Goal: Task Accomplishment & Management: Use online tool/utility

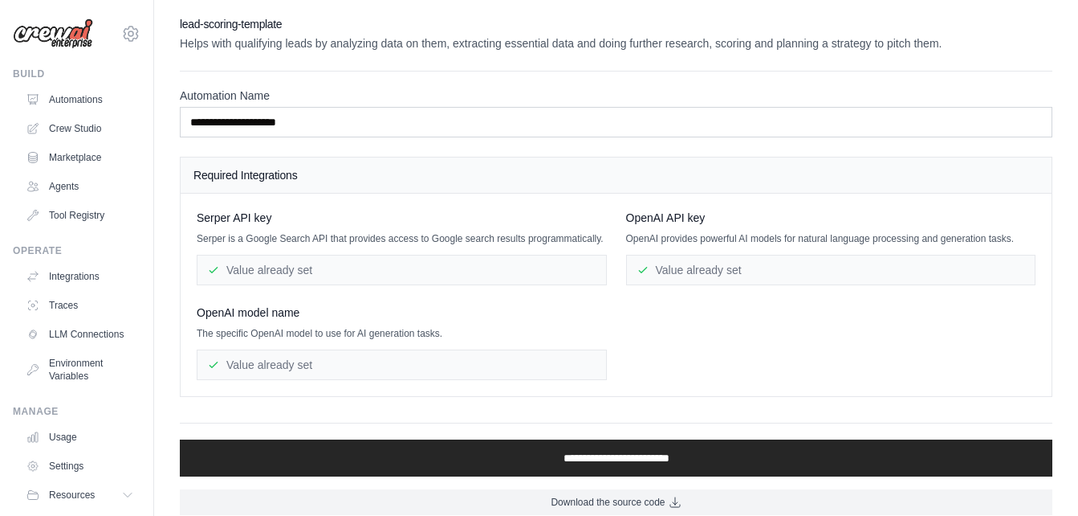
click at [68, 29] on img at bounding box center [53, 33] width 80 height 31
click at [64, 106] on link "Automations" at bounding box center [81, 100] width 121 height 26
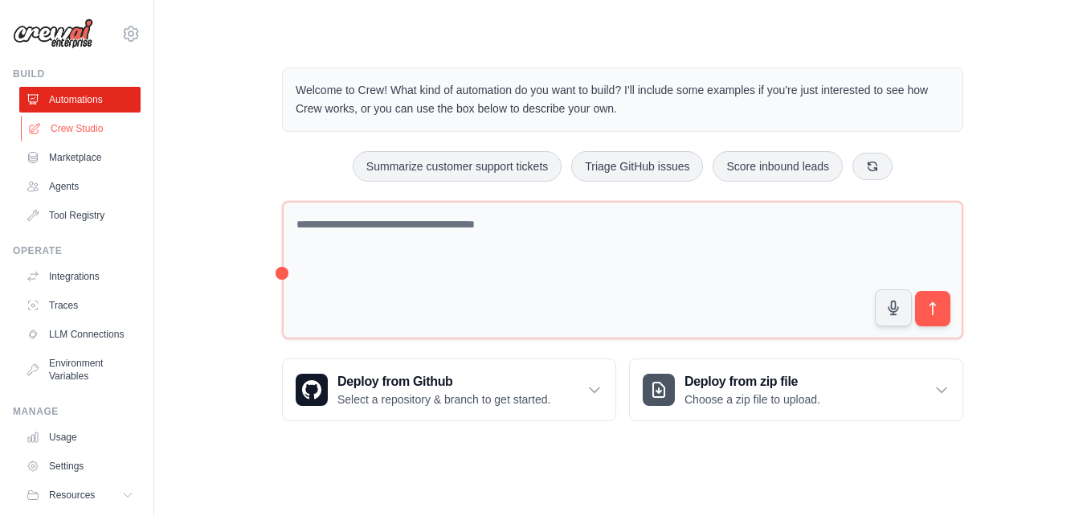
click at [80, 126] on link "Crew Studio" at bounding box center [81, 129] width 121 height 26
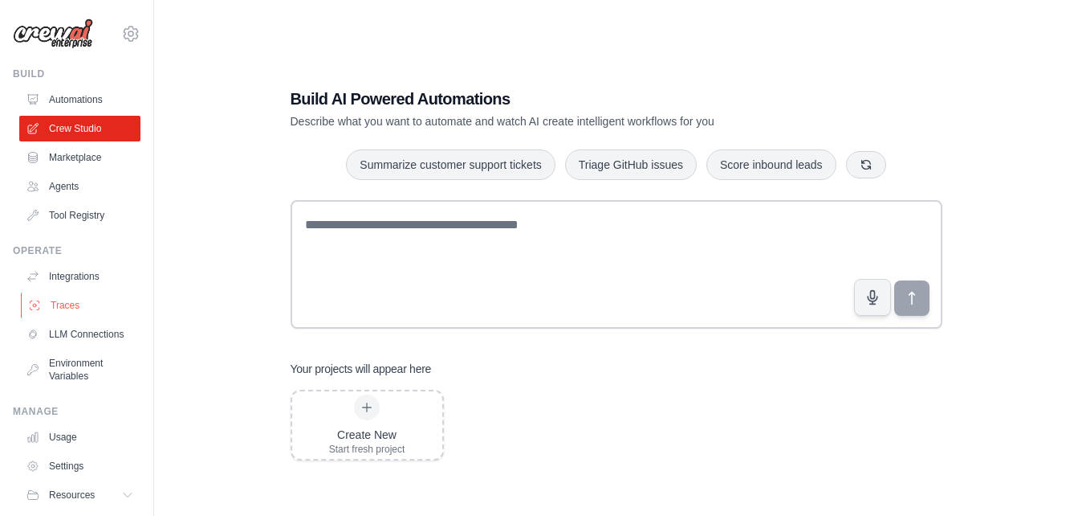
scroll to position [61, 0]
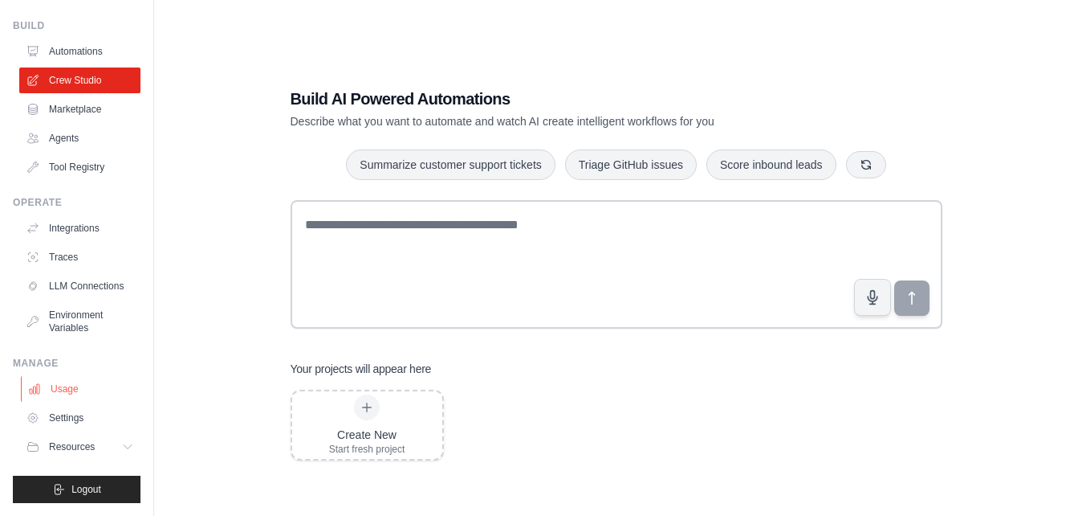
click at [59, 391] on link "Usage" at bounding box center [81, 389] width 121 height 26
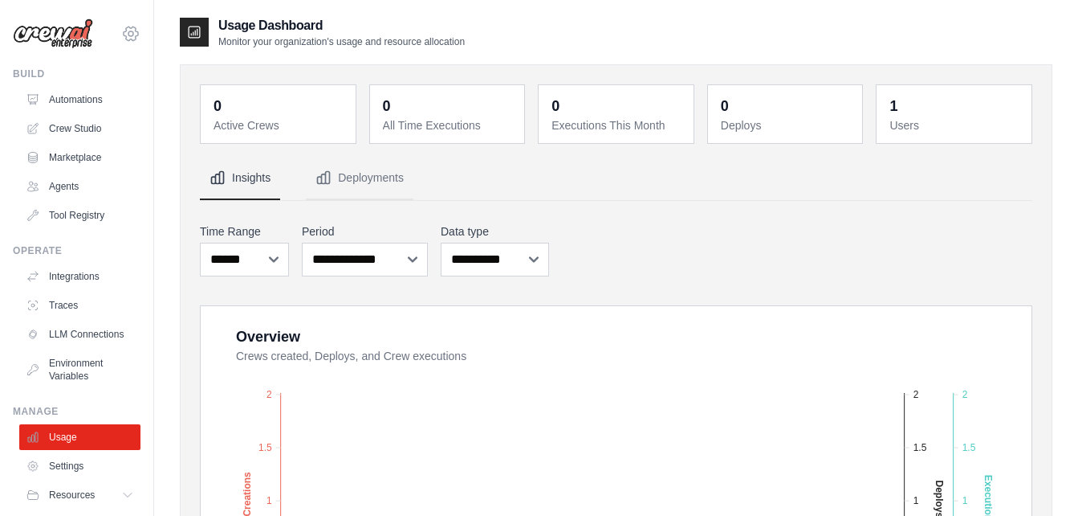
click at [124, 27] on icon at bounding box center [131, 34] width 14 height 14
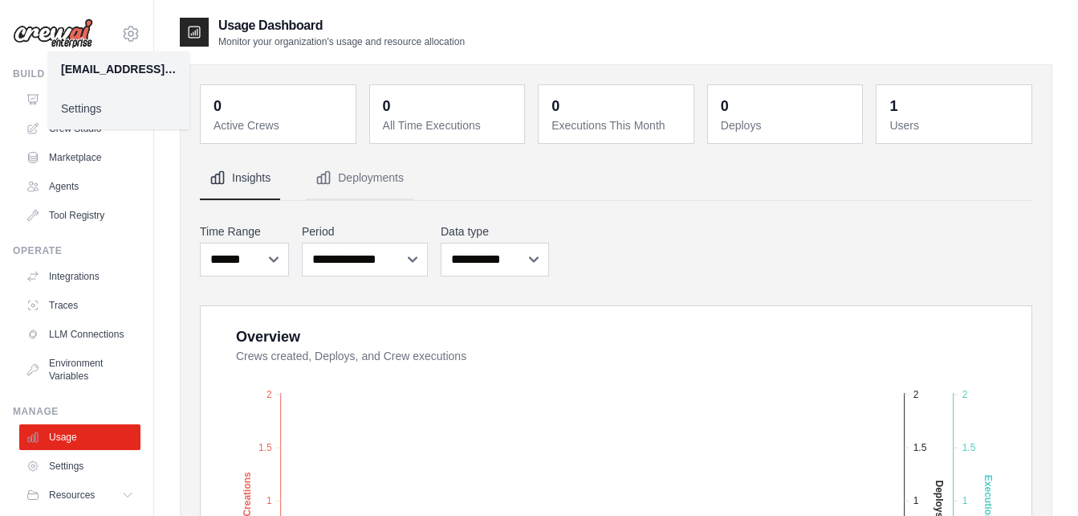
click at [96, 21] on div "afroparceiro@gmail.com Settings" at bounding box center [77, 25] width 128 height 51
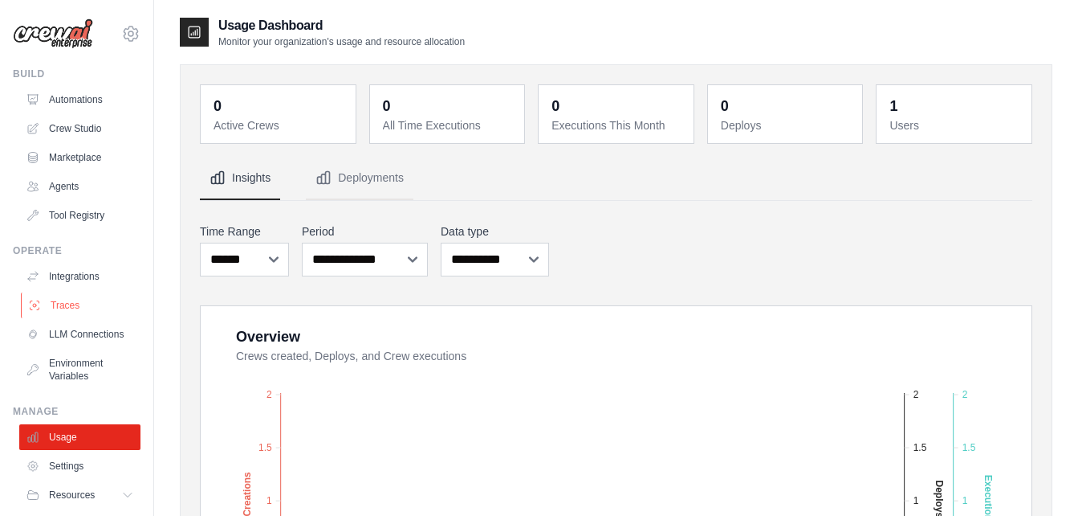
scroll to position [61, 0]
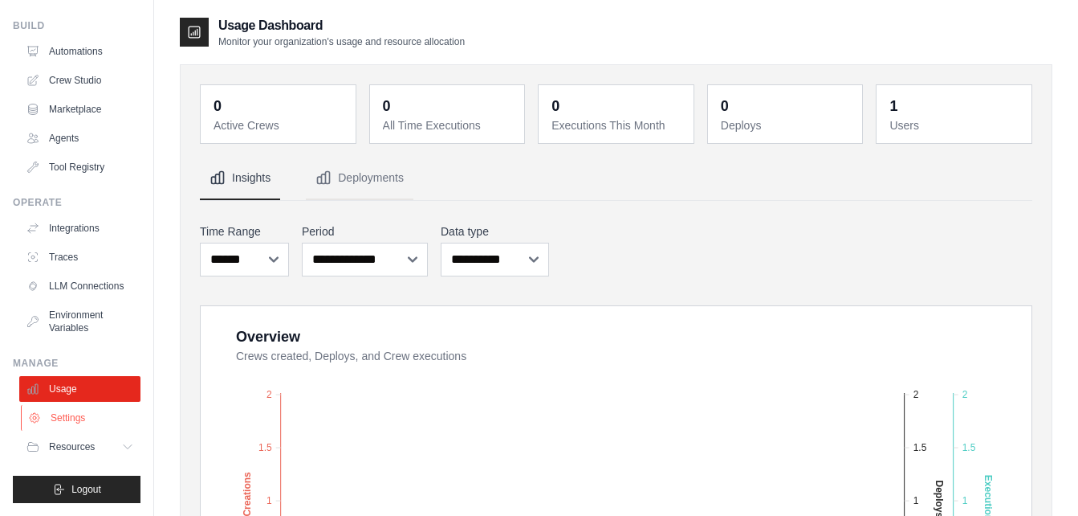
click at [57, 417] on link "Settings" at bounding box center [81, 418] width 121 height 26
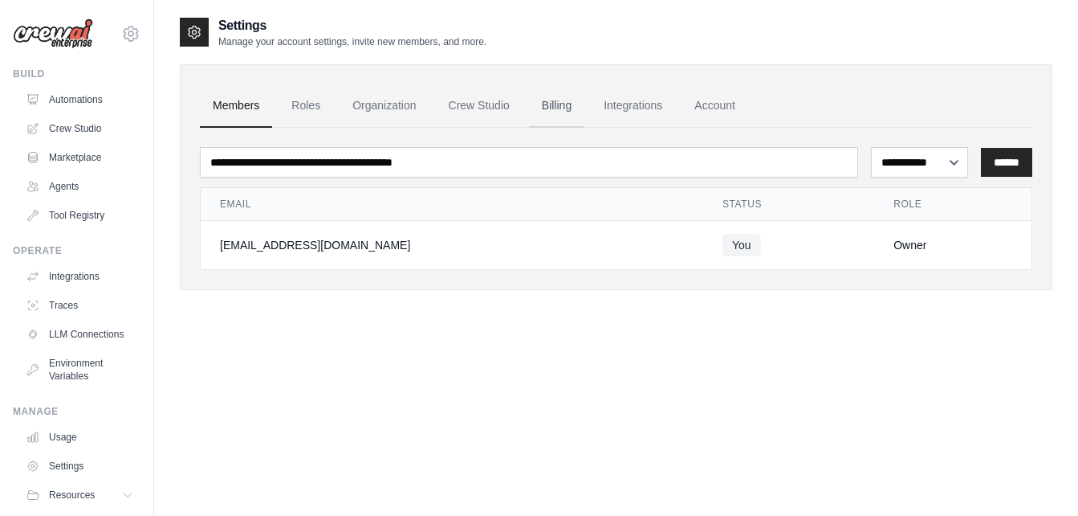
click at [552, 115] on link "Billing" at bounding box center [556, 105] width 55 height 43
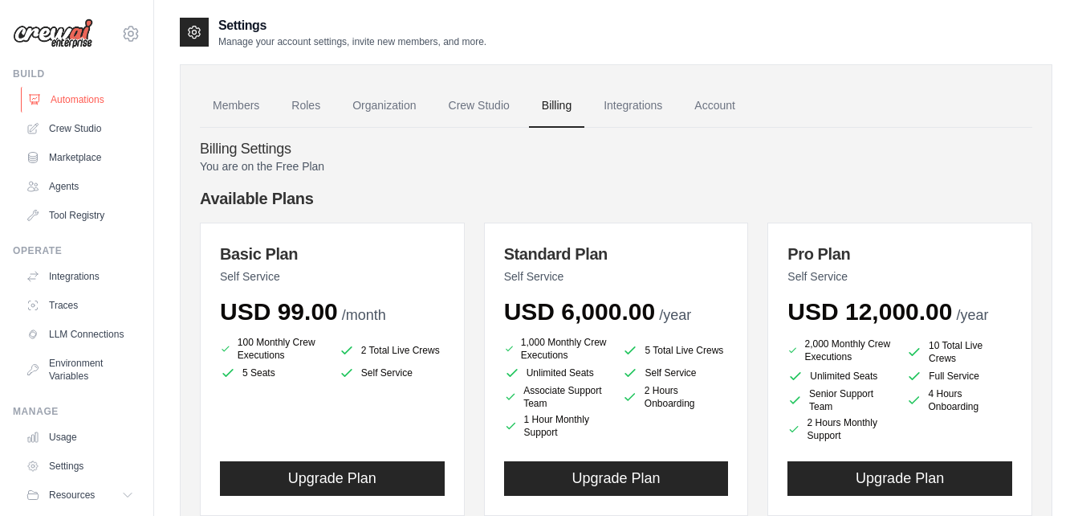
click at [97, 111] on link "Automations" at bounding box center [81, 100] width 121 height 26
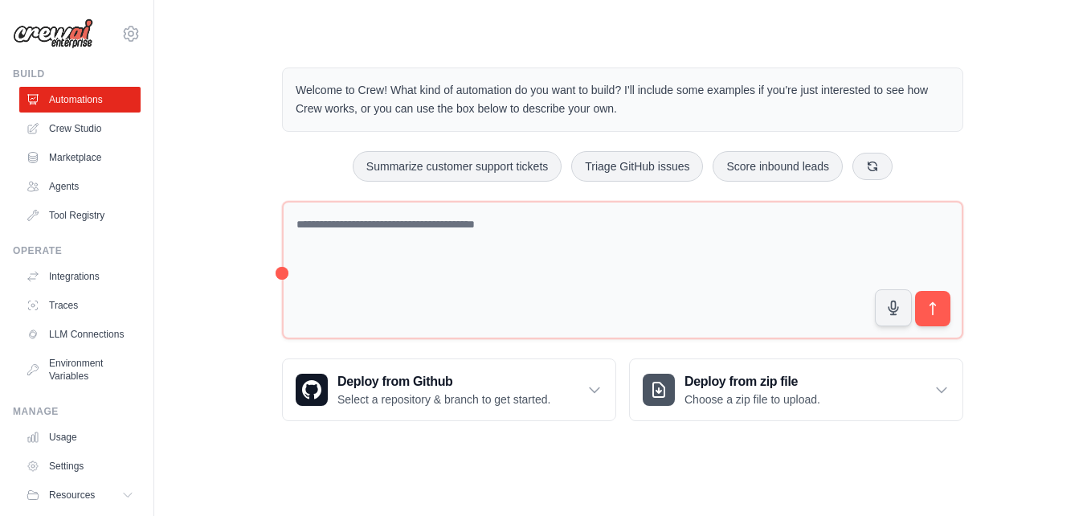
click at [40, 42] on img at bounding box center [53, 33] width 80 height 31
click at [51, 124] on link "Crew Studio" at bounding box center [81, 129] width 121 height 26
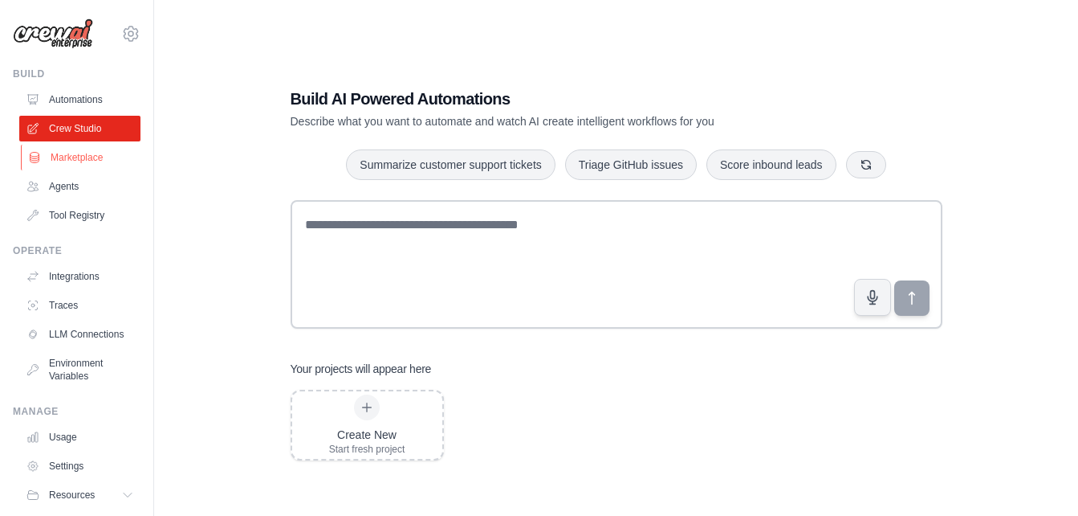
click at [62, 160] on link "Marketplace" at bounding box center [81, 158] width 121 height 26
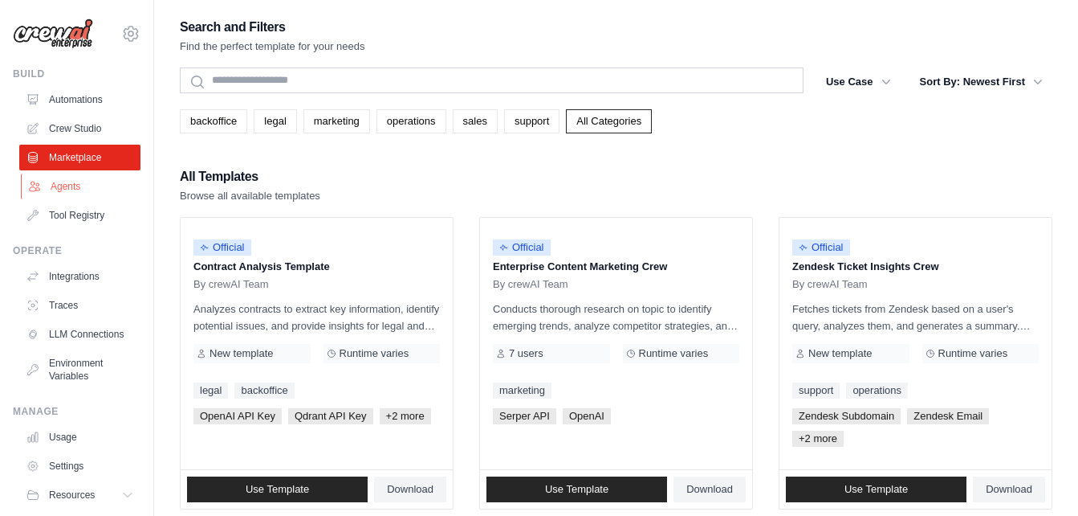
click at [62, 179] on link "Agents" at bounding box center [81, 186] width 121 height 26
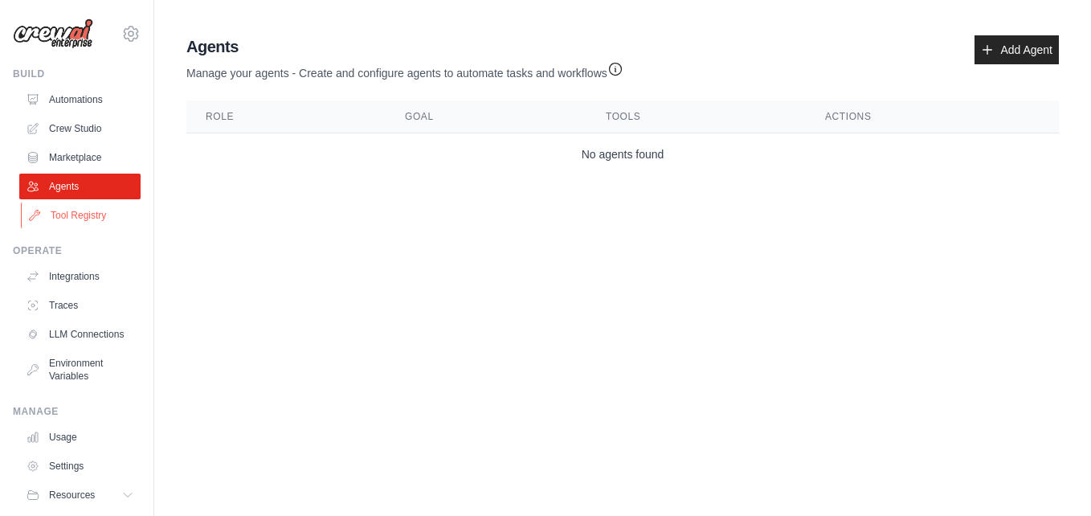
click at [63, 208] on link "Tool Registry" at bounding box center [81, 215] width 121 height 26
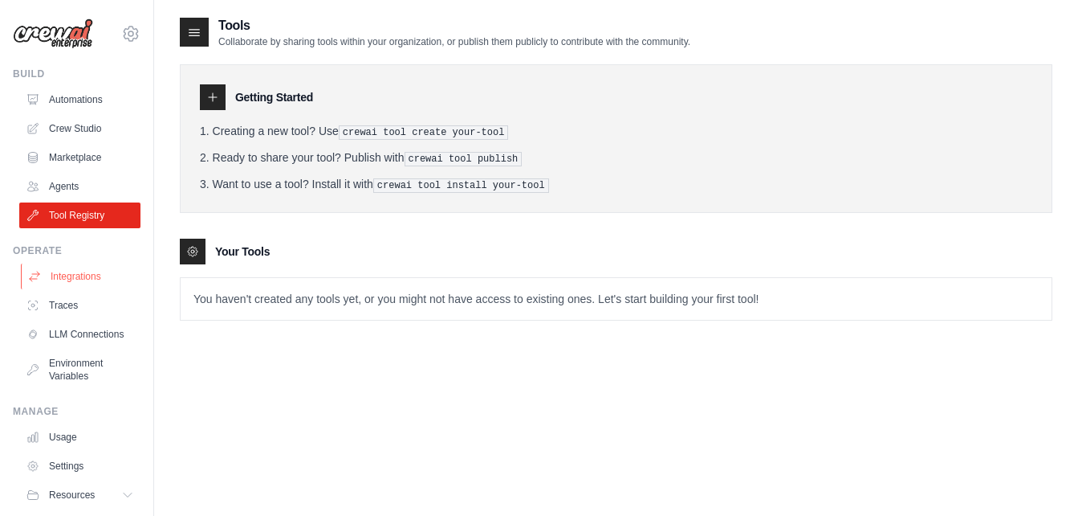
click at [60, 266] on link "Integrations" at bounding box center [81, 276] width 121 height 26
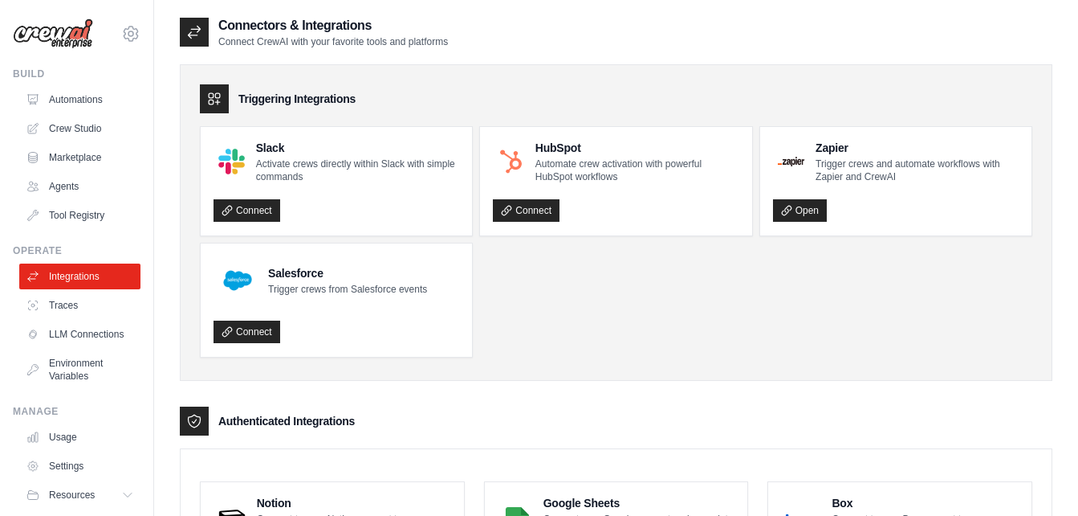
click at [56, 40] on img at bounding box center [53, 33] width 80 height 31
click at [61, 104] on link "Automations" at bounding box center [81, 100] width 121 height 26
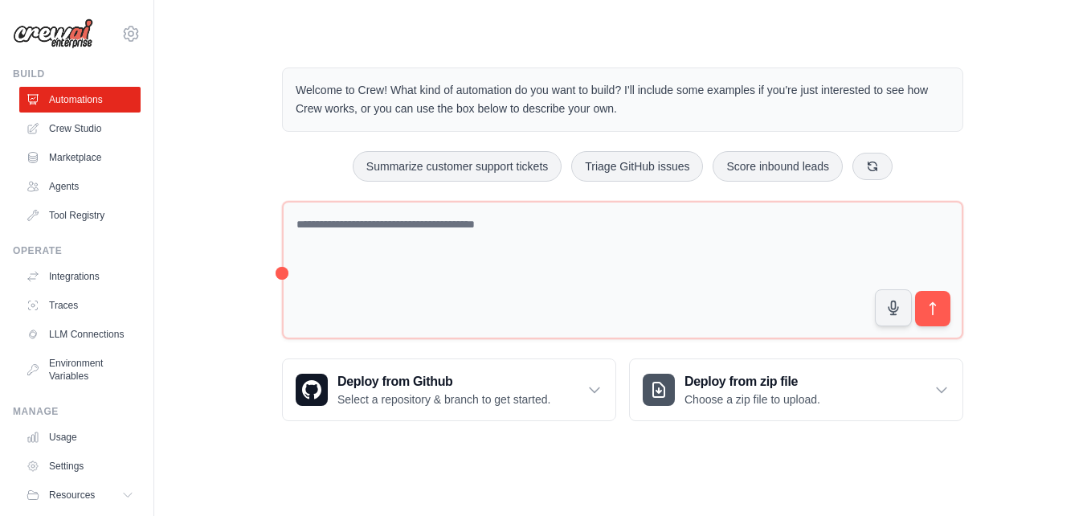
click at [972, 60] on div "Welcome to Crew! What kind of automation do you want to build? I'll include som…" at bounding box center [623, 244] width 720 height 405
click at [88, 338] on link "LLM Connections" at bounding box center [81, 334] width 121 height 26
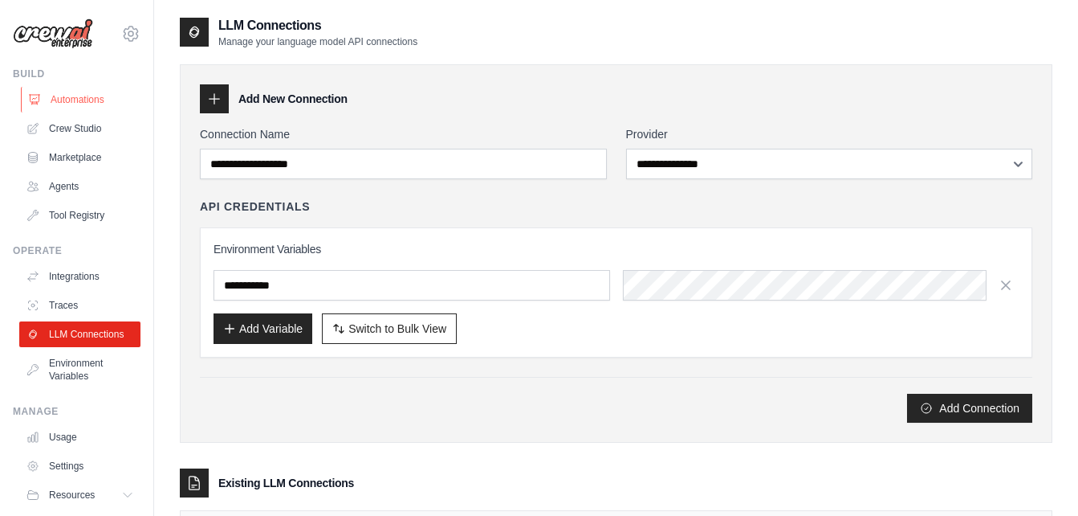
click at [78, 104] on link "Automations" at bounding box center [81, 100] width 121 height 26
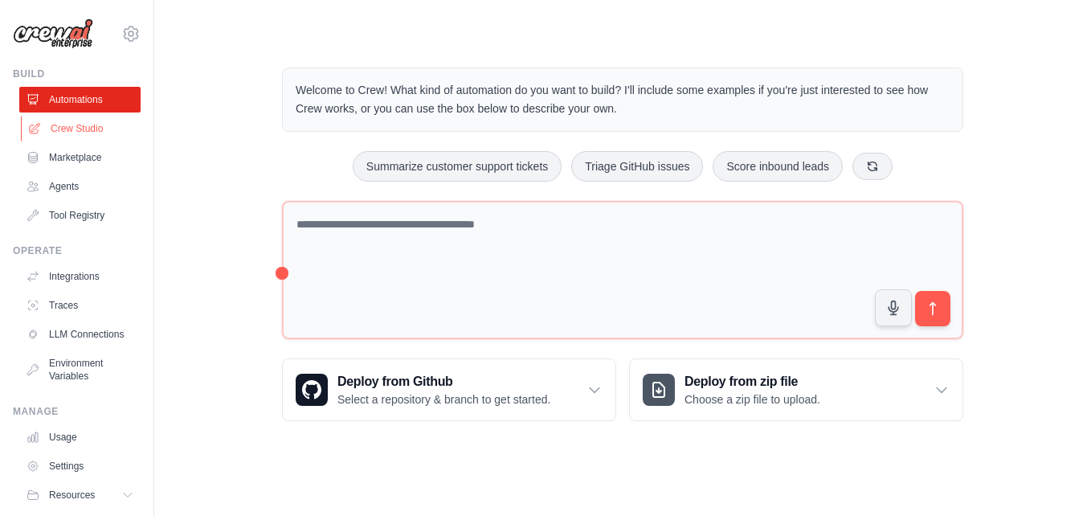
click at [78, 124] on link "Crew Studio" at bounding box center [81, 129] width 121 height 26
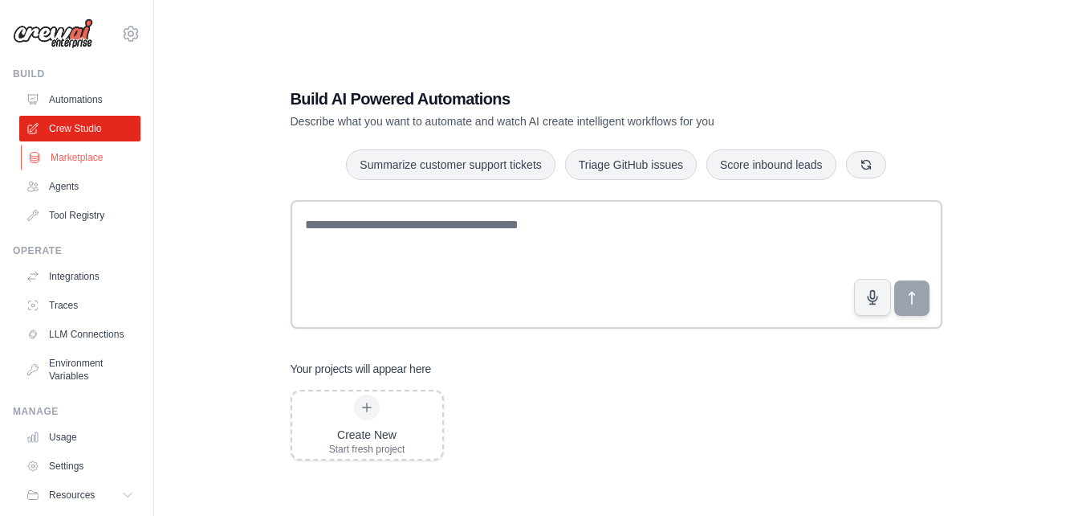
click at [78, 152] on link "Marketplace" at bounding box center [81, 158] width 121 height 26
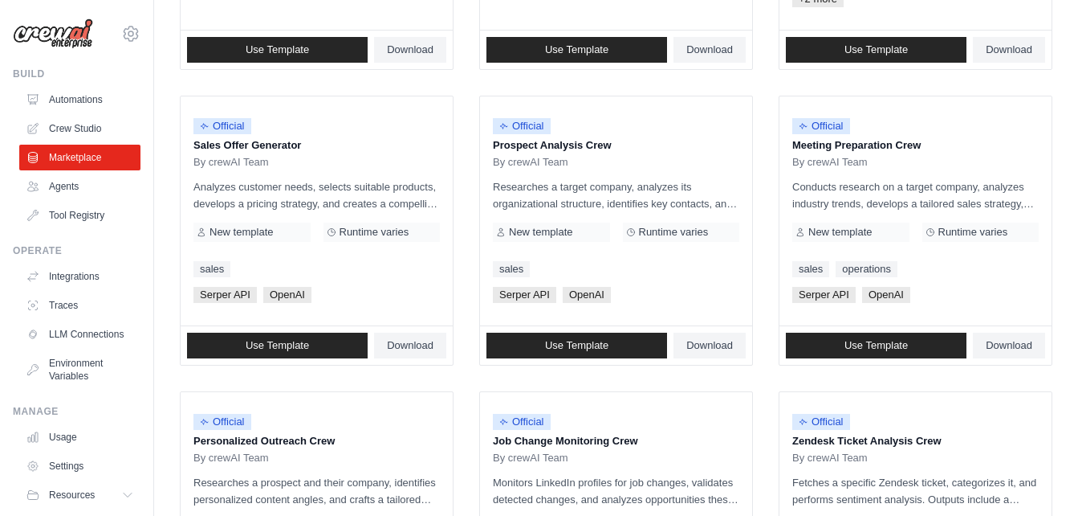
scroll to position [438, 0]
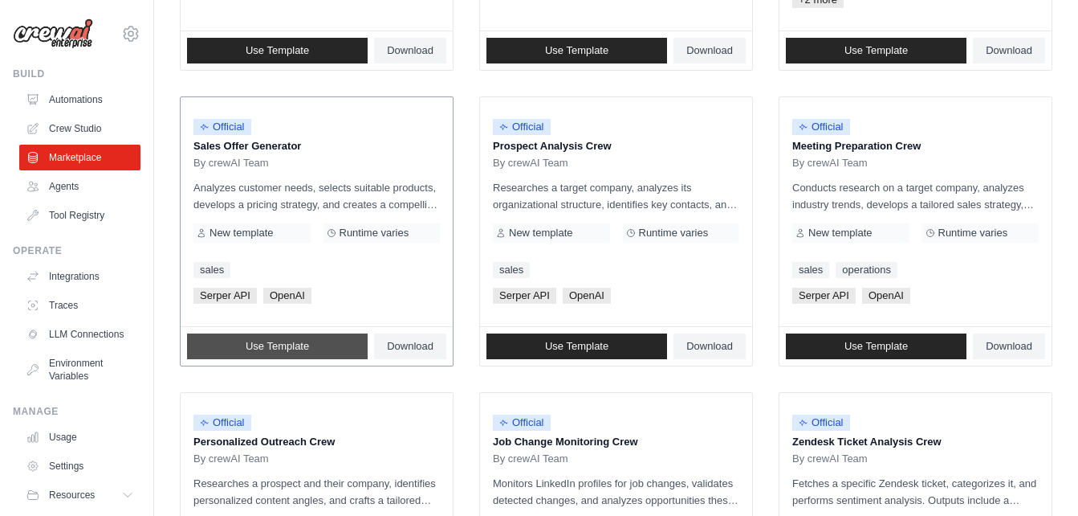
click at [242, 334] on link "Use Template" at bounding box center [277, 346] width 181 height 26
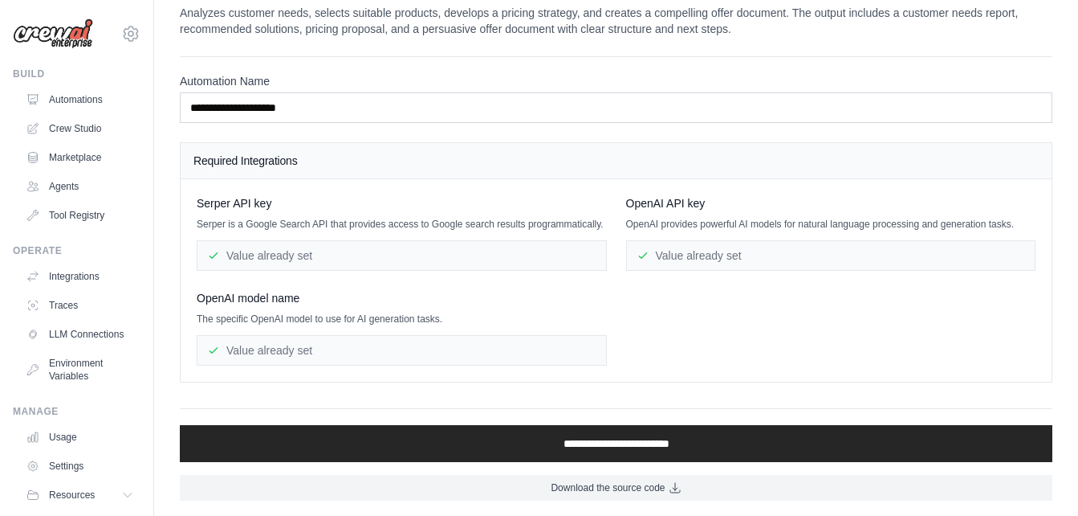
scroll to position [31, 0]
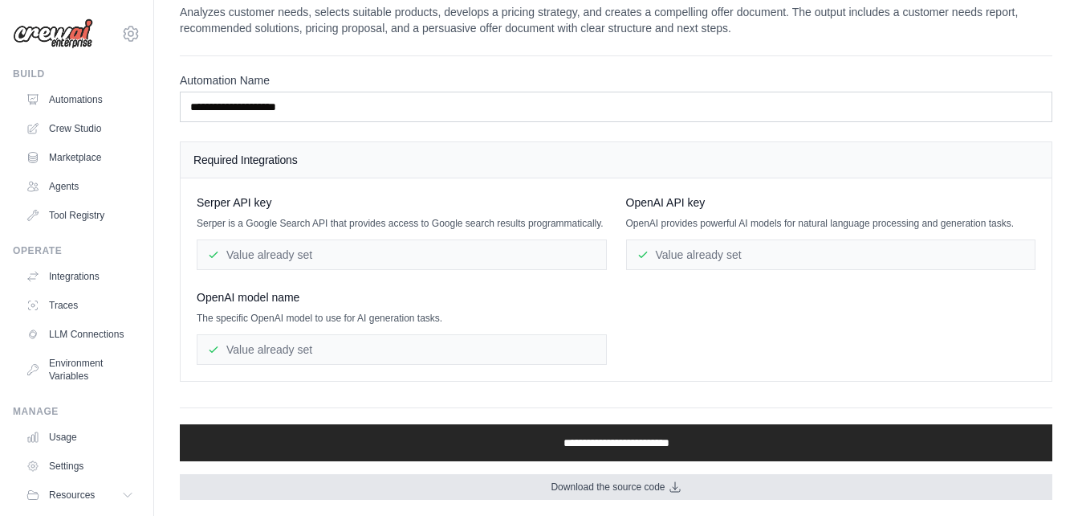
click at [574, 488] on span "Download the source code" at bounding box center [608, 486] width 114 height 13
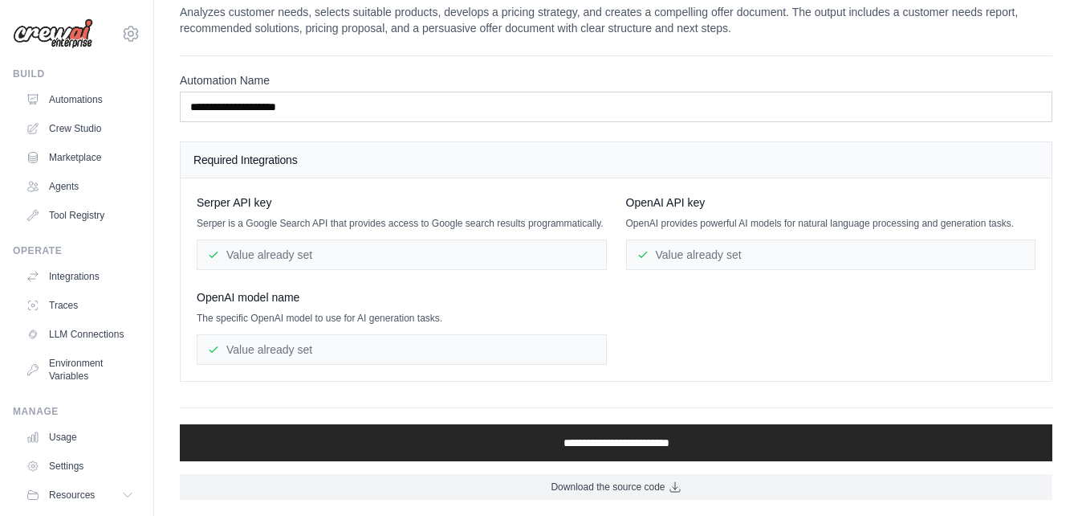
click at [427, 342] on div "Value already set" at bounding box center [402, 349] width 410 height 31
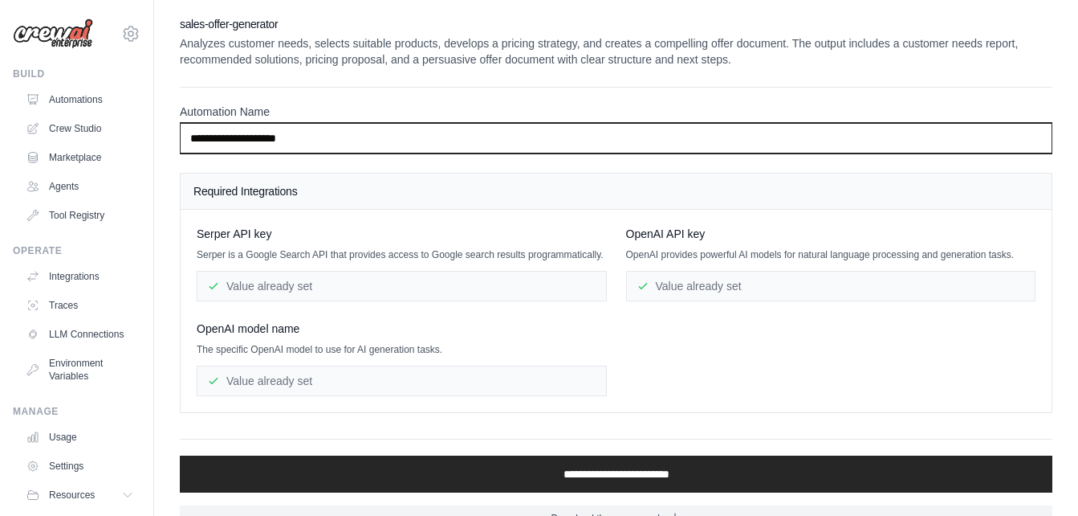
click at [553, 137] on input "**********" at bounding box center [616, 138] width 873 height 31
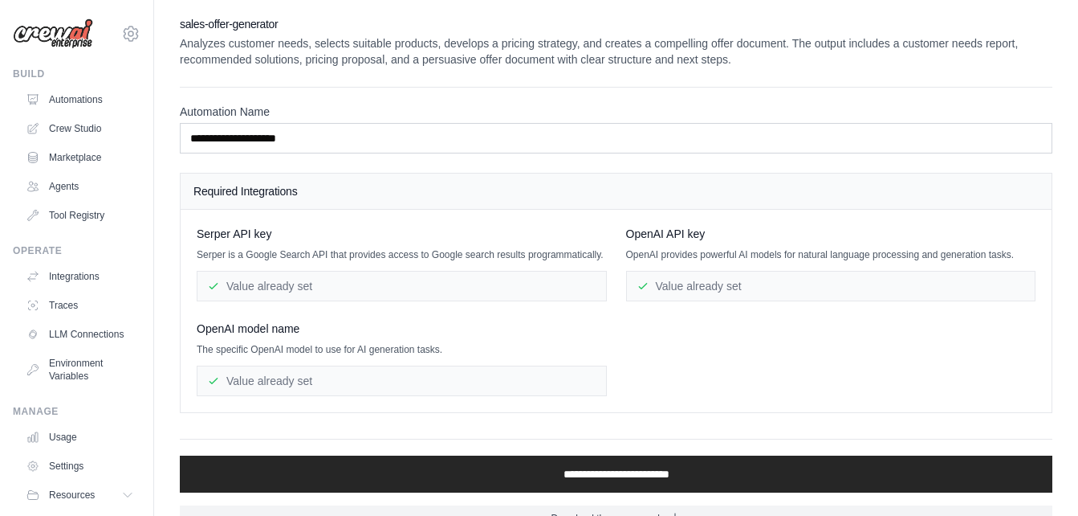
click at [485, 104] on label "Automation Name" at bounding box center [616, 112] width 873 height 16
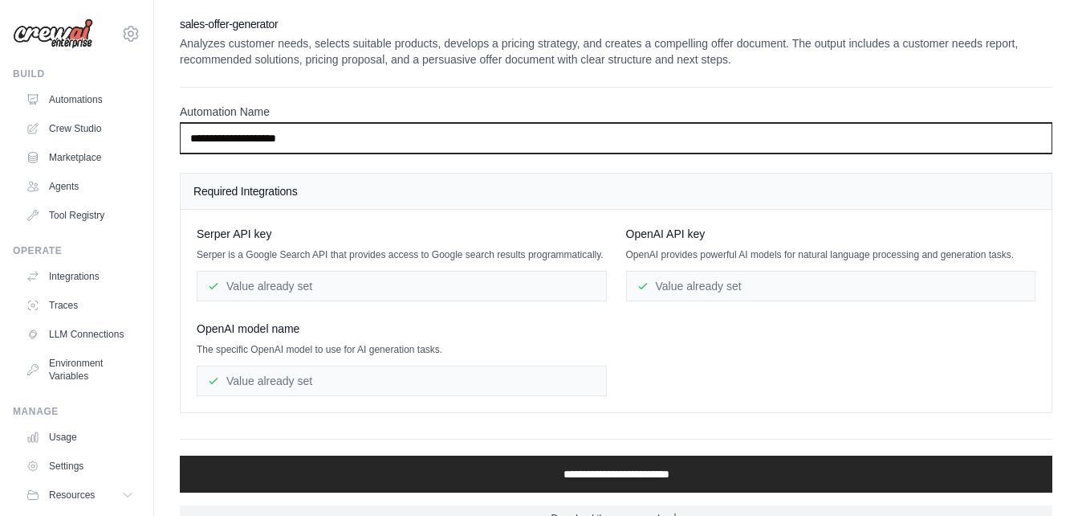
click at [485, 123] on input "**********" at bounding box center [616, 138] width 873 height 31
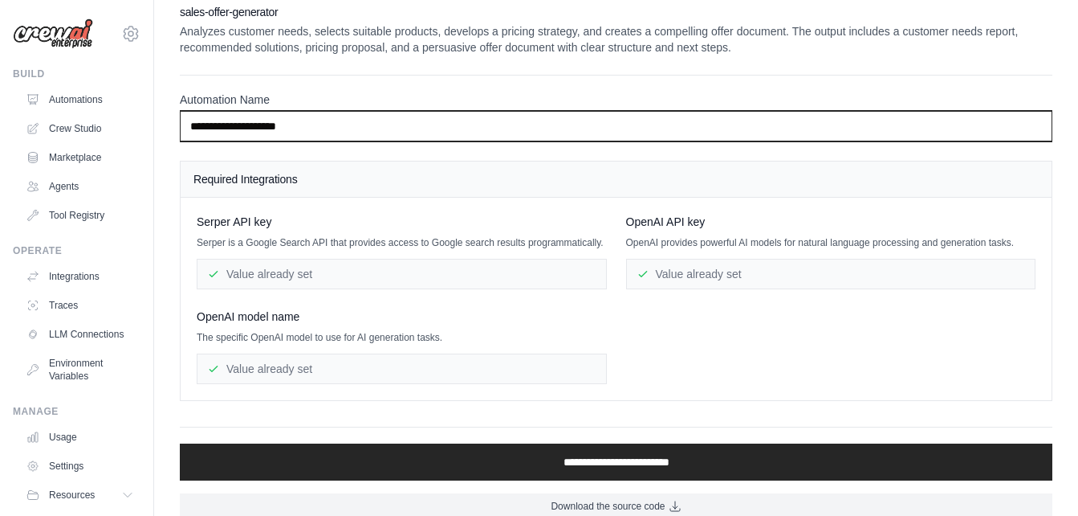
scroll to position [14, 0]
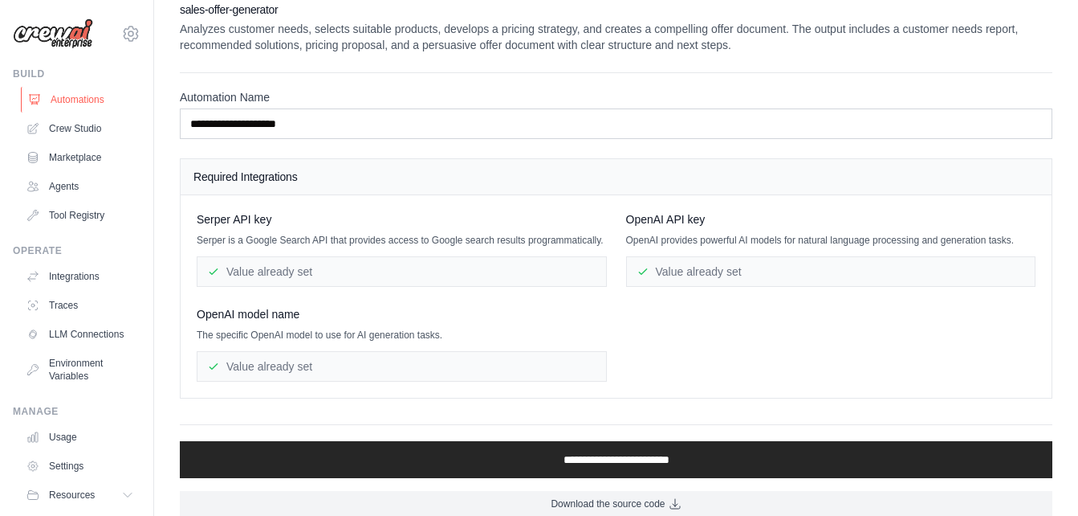
click at [88, 107] on link "Automations" at bounding box center [81, 100] width 121 height 26
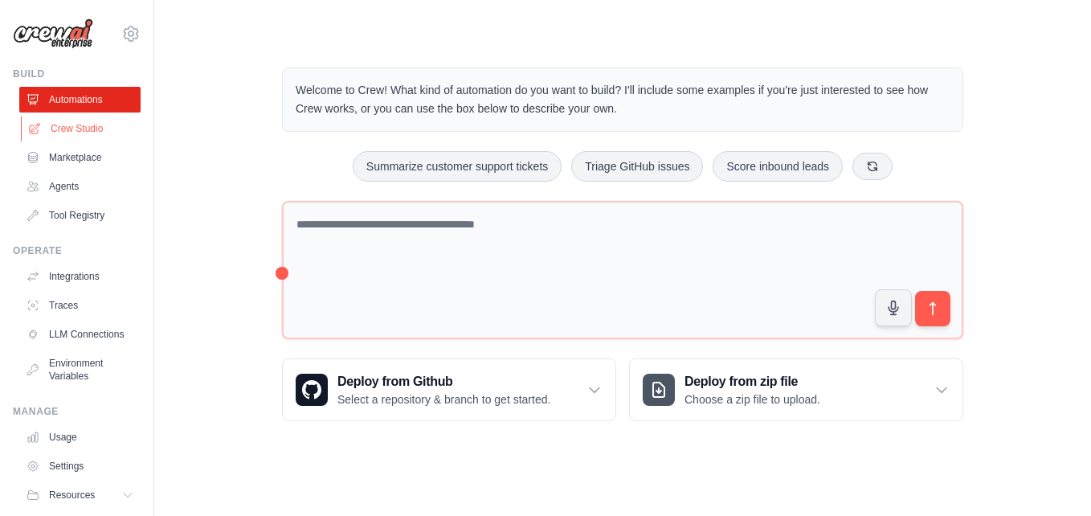
click at [85, 127] on link "Crew Studio" at bounding box center [81, 129] width 121 height 26
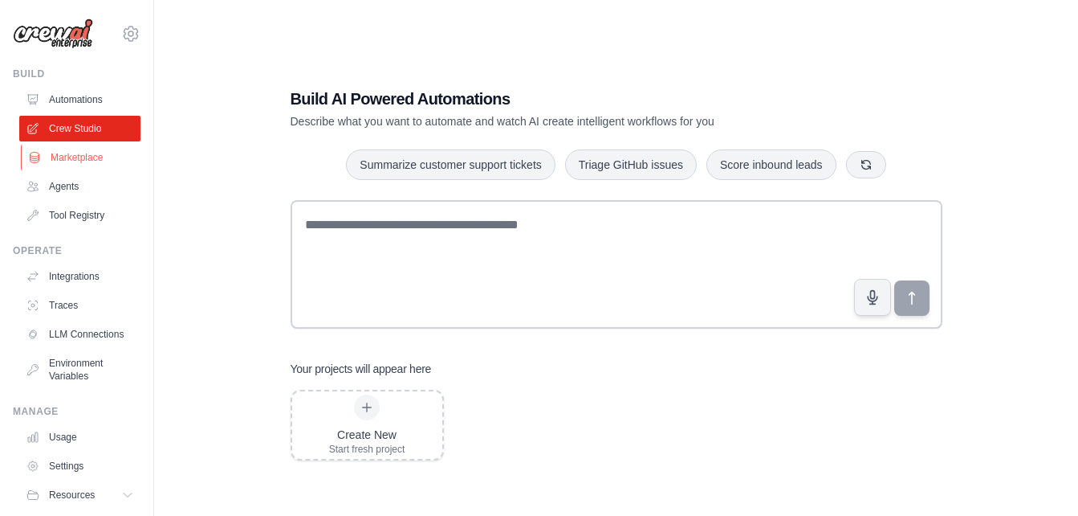
click at [79, 157] on link "Marketplace" at bounding box center [81, 158] width 121 height 26
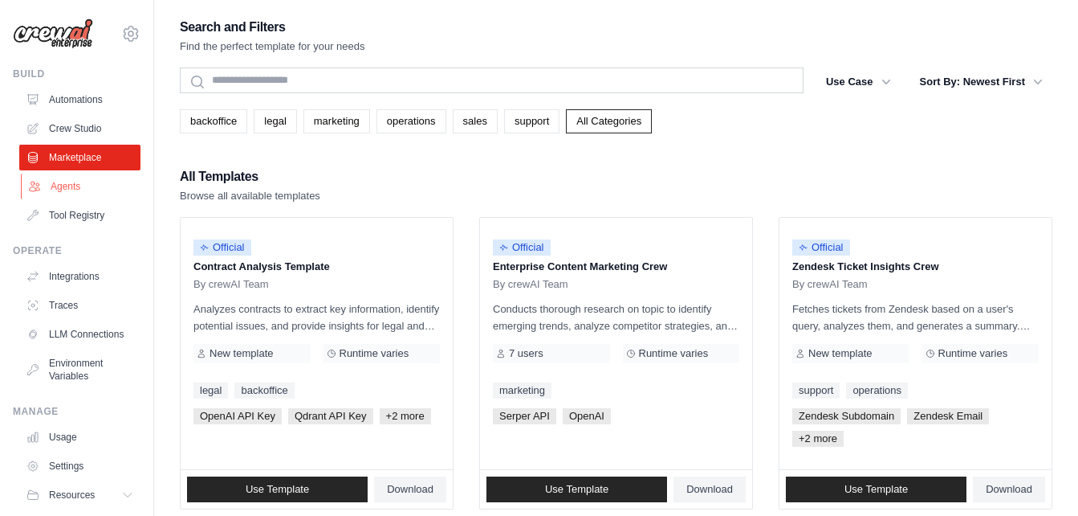
click at [75, 175] on link "Agents" at bounding box center [81, 186] width 121 height 26
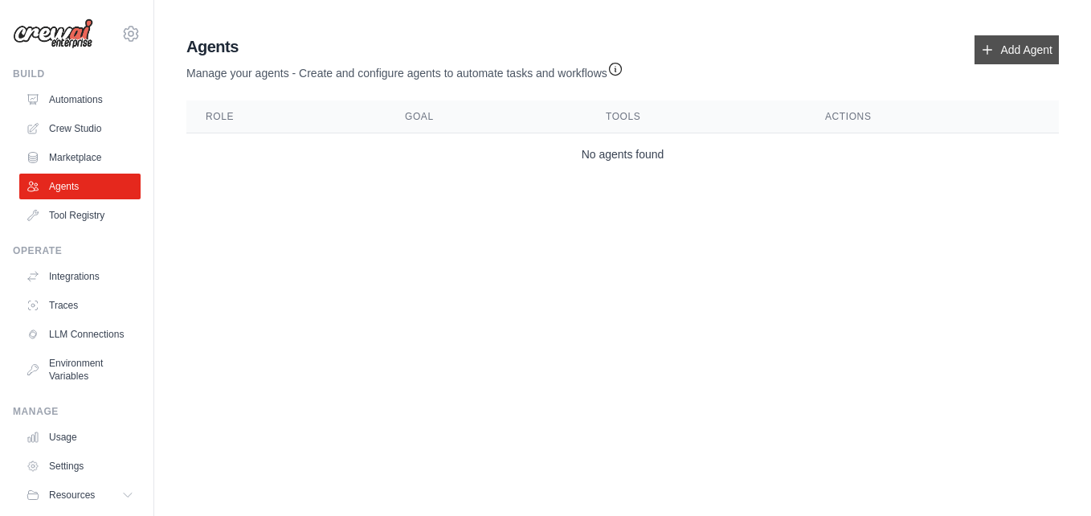
click at [997, 55] on link "Add Agent" at bounding box center [1016, 49] width 84 height 29
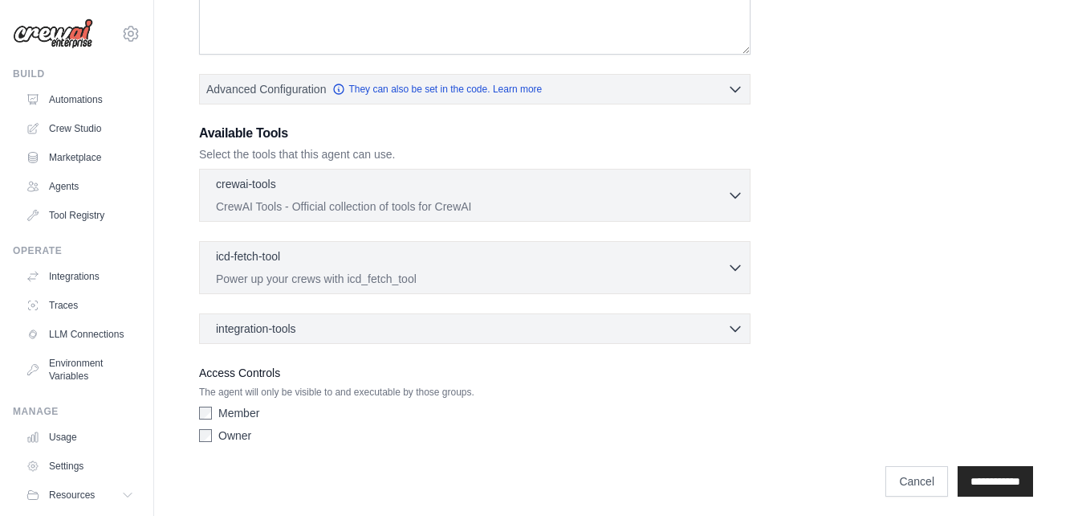
scroll to position [346, 0]
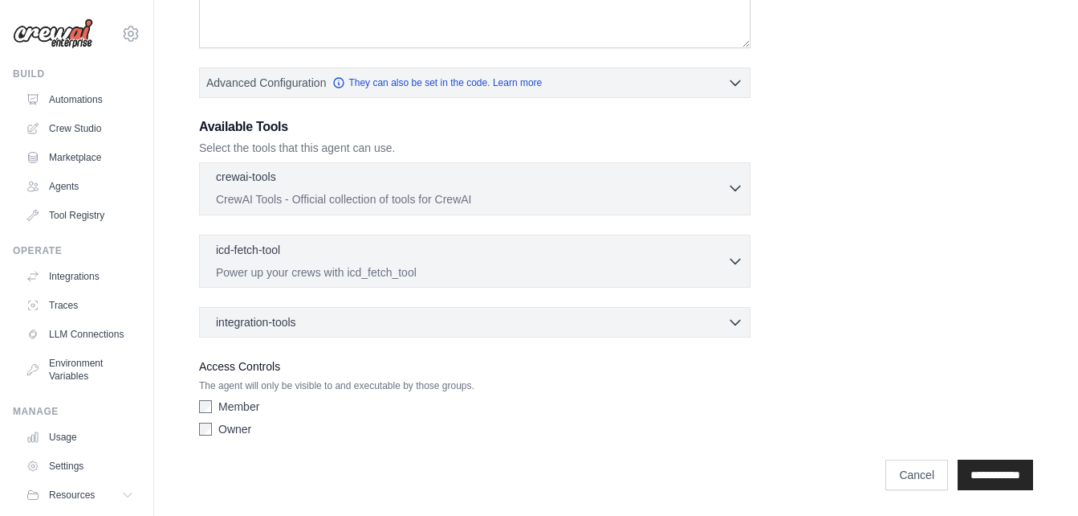
click at [524, 191] on p "CrewAI Tools - Official collection of tools for CrewAI" at bounding box center [472, 199] width 512 height 16
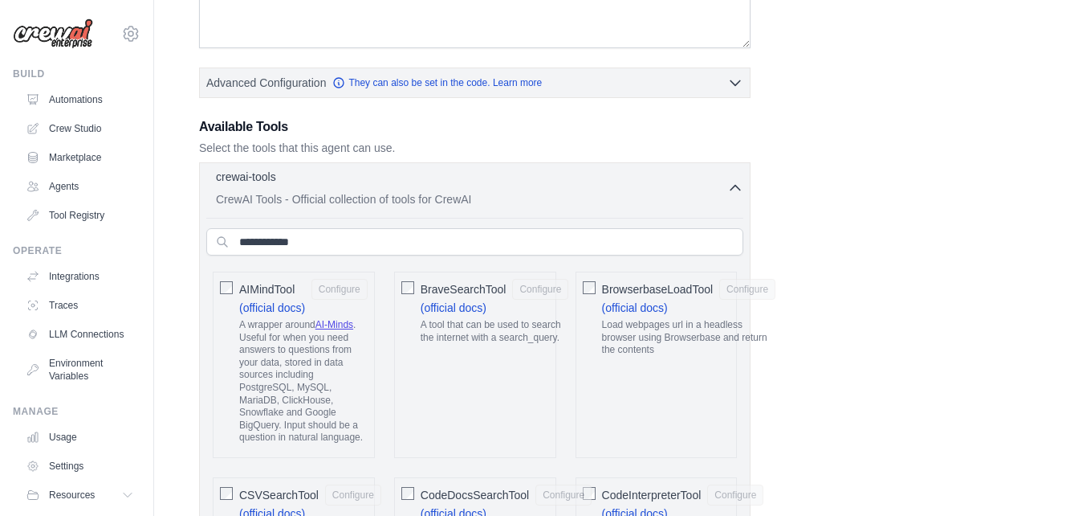
click at [524, 191] on p "CrewAI Tools - Official collection of tools for CrewAI" at bounding box center [472, 199] width 512 height 16
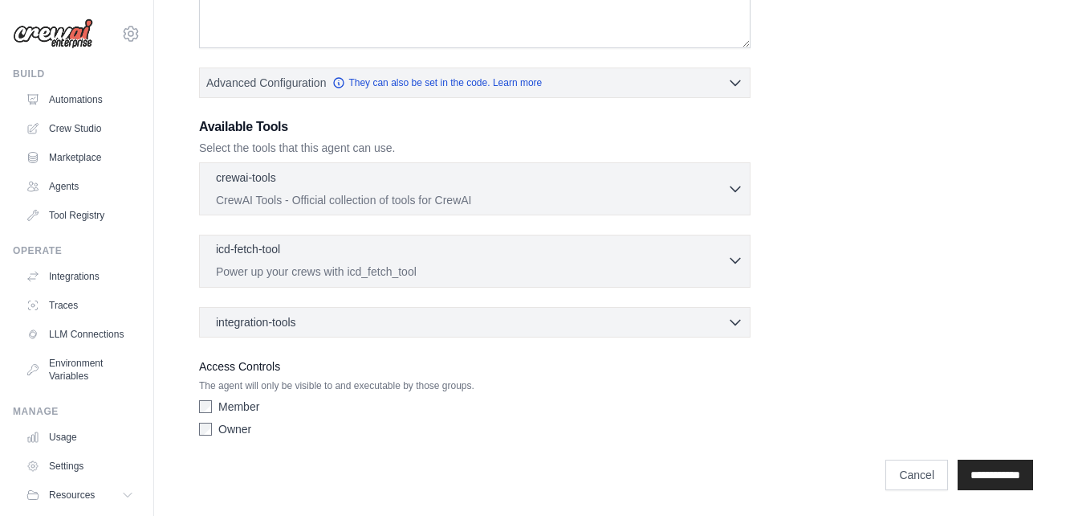
click at [349, 267] on p "Power up your crews with icd_fetch_tool" at bounding box center [472, 271] width 512 height 16
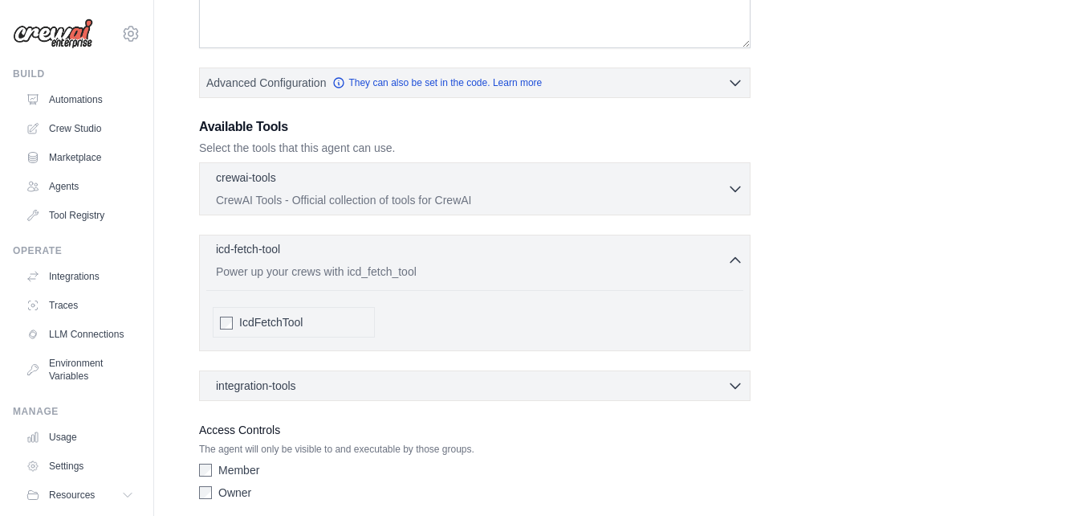
click at [349, 267] on p "Power up your crews with icd_fetch_tool" at bounding box center [472, 271] width 512 height 16
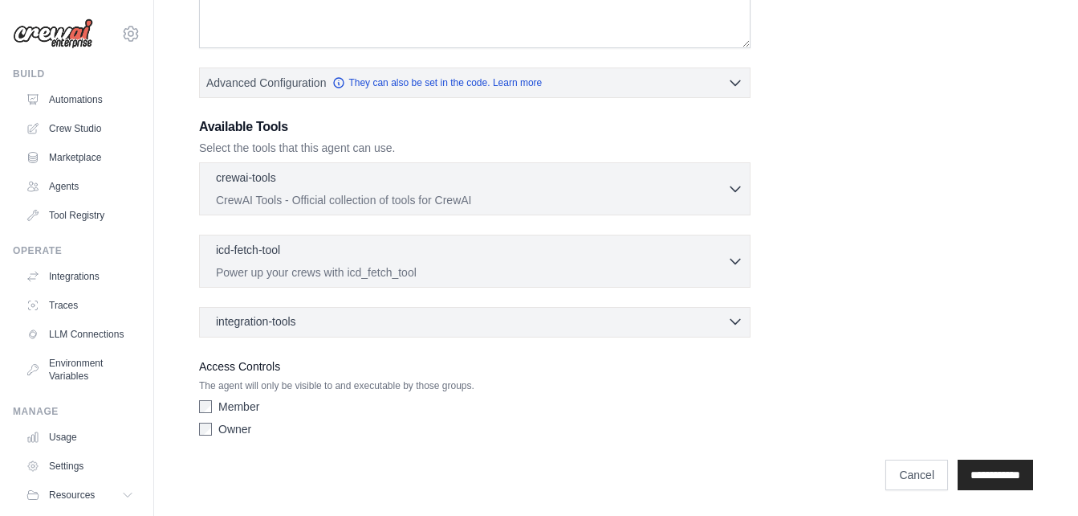
click at [308, 320] on div "integration-tools 0 selected" at bounding box center [480, 321] width 528 height 16
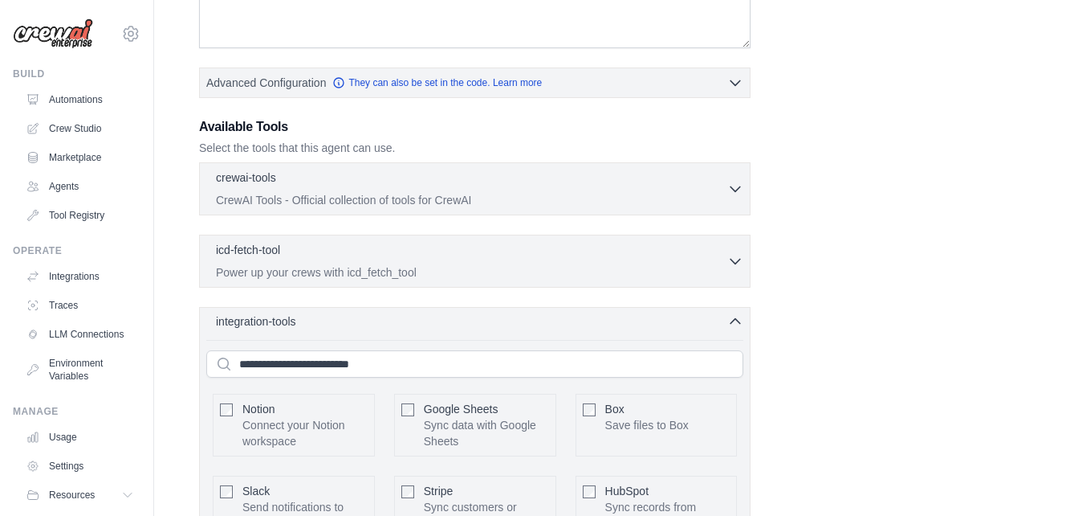
click at [307, 320] on div "integration-tools 0 selected" at bounding box center [480, 321] width 528 height 16
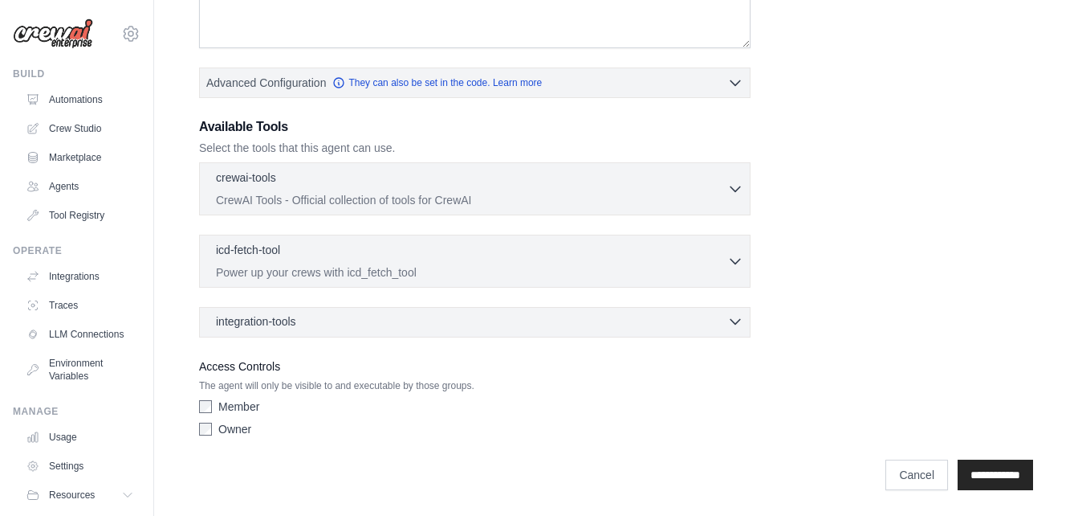
click at [307, 320] on div "integration-tools 0 selected" at bounding box center [480, 321] width 528 height 16
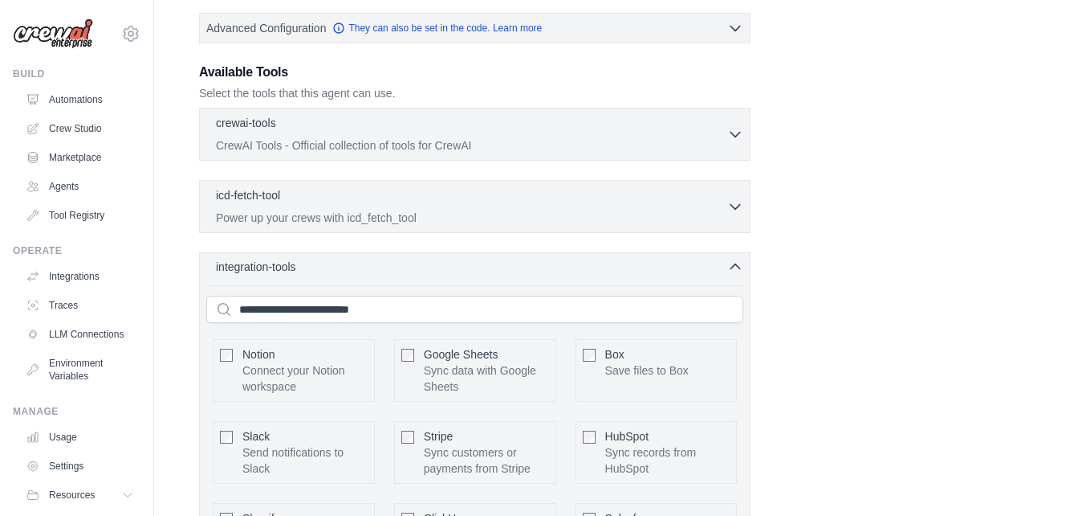
scroll to position [419, 0]
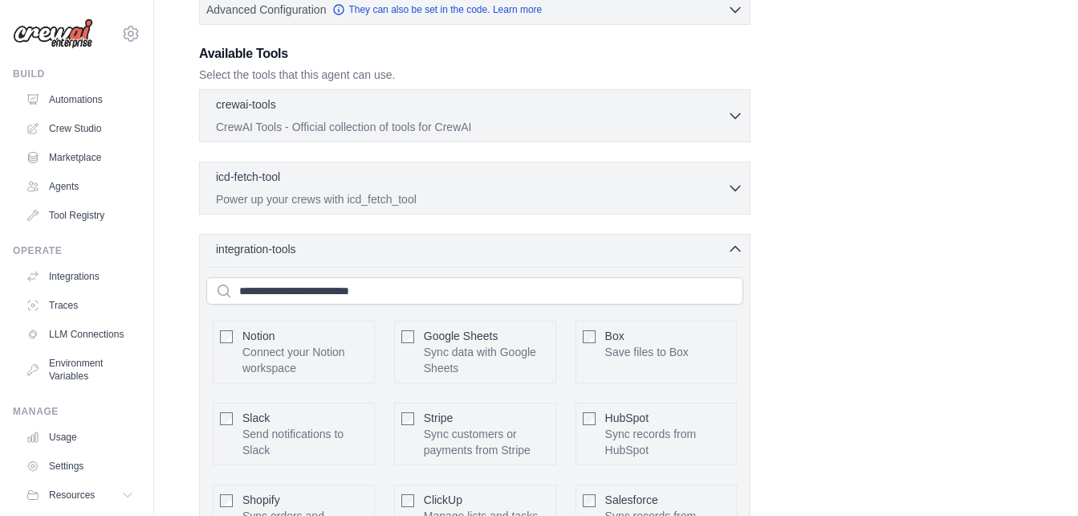
click at [247, 347] on p "Connect your Notion workspace" at bounding box center [305, 360] width 125 height 32
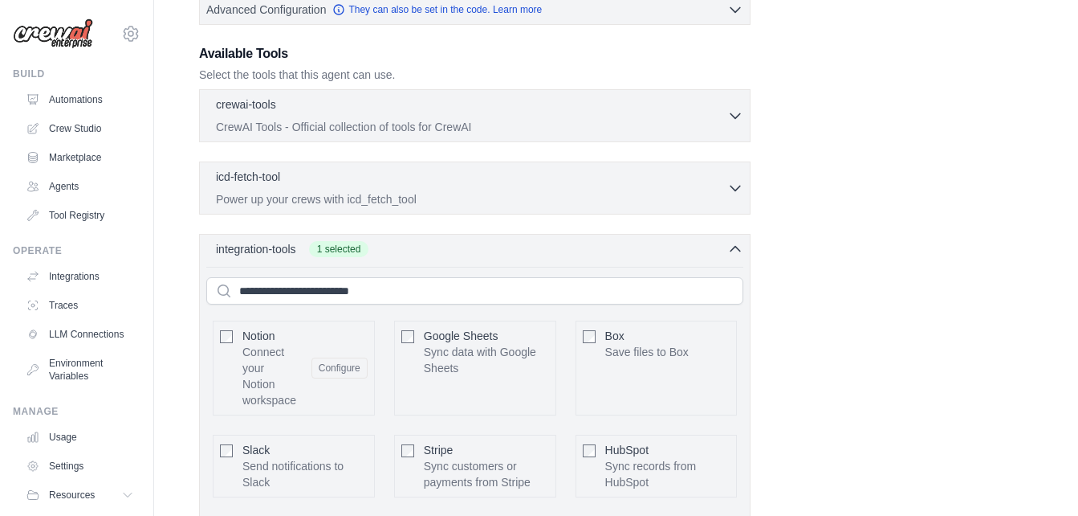
click at [247, 347] on p "Connect your Notion workspace" at bounding box center [271, 376] width 56 height 64
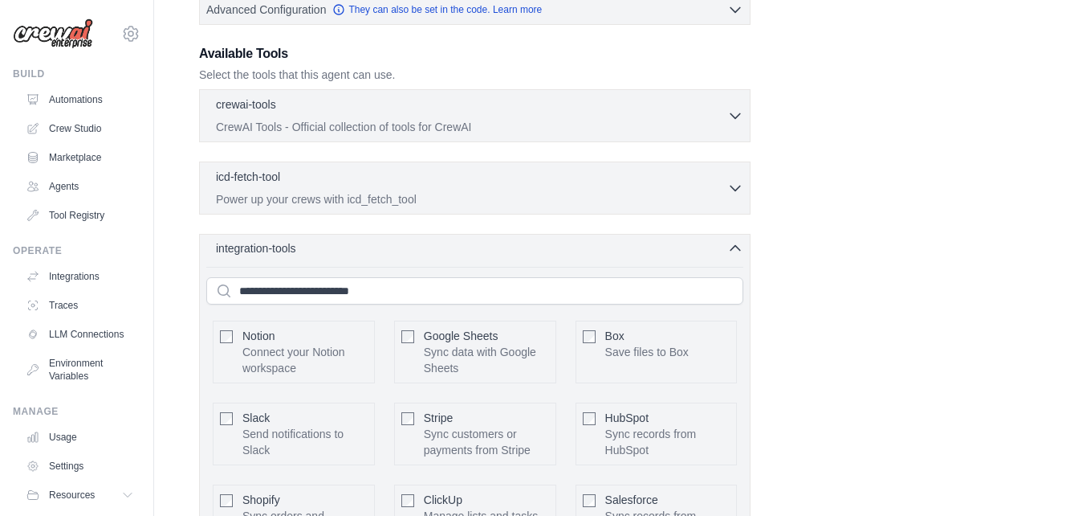
click at [731, 256] on div "integration-tools 0 selected Notion Google Sheets Box Jira" at bounding box center [475, 487] width 552 height 507
click at [687, 255] on div "integration-tools 0 selected" at bounding box center [480, 248] width 528 height 16
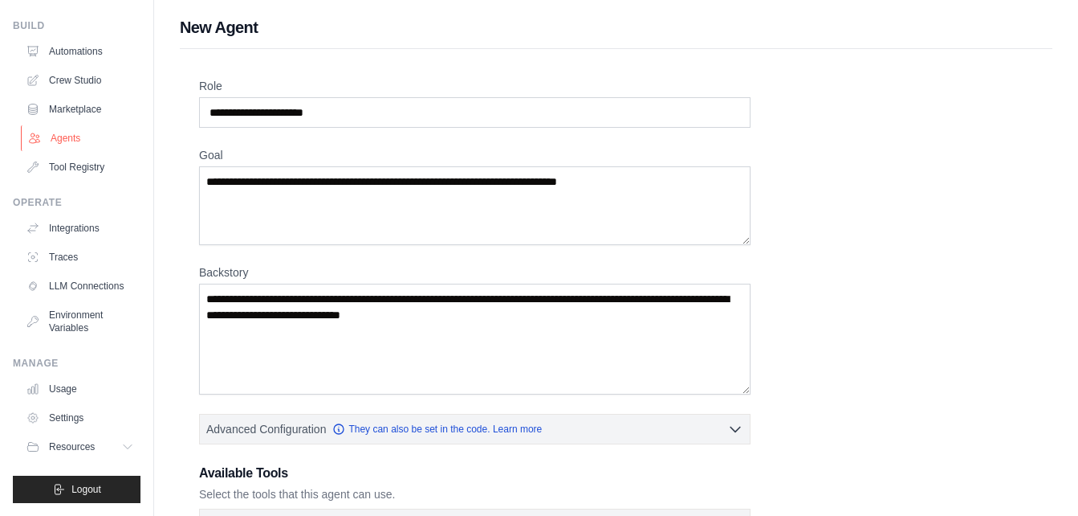
scroll to position [61, 0]
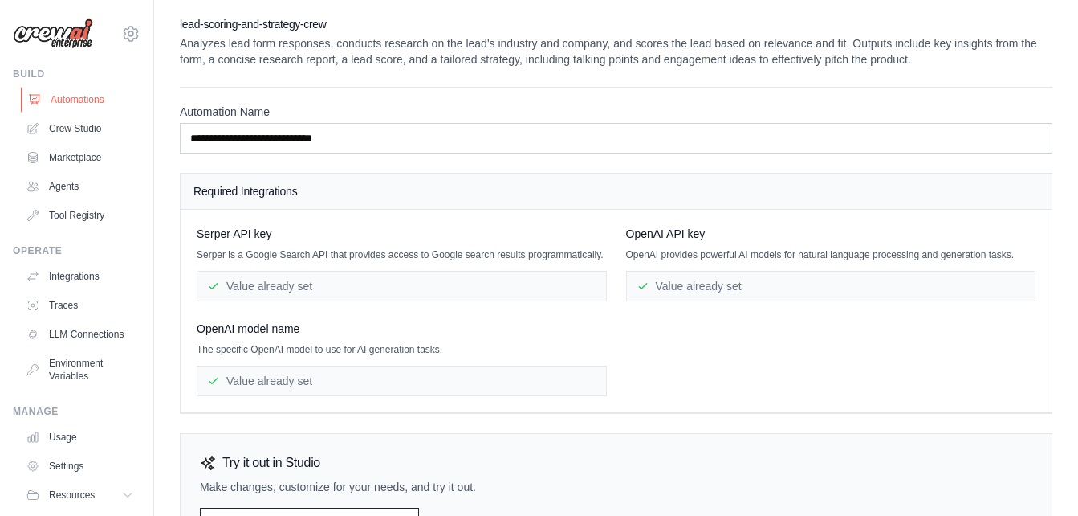
click at [87, 93] on link "Automations" at bounding box center [81, 100] width 121 height 26
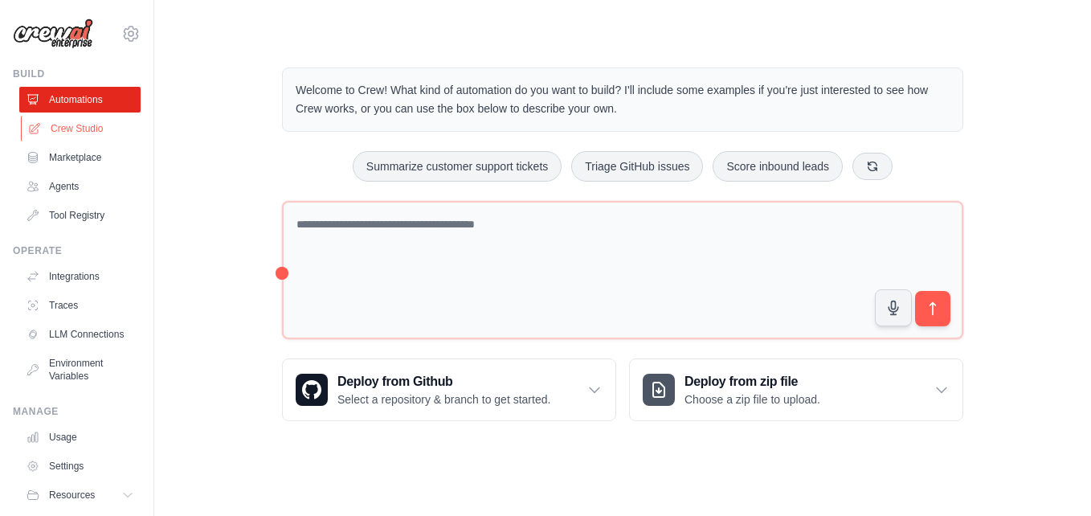
click at [81, 124] on link "Crew Studio" at bounding box center [81, 129] width 121 height 26
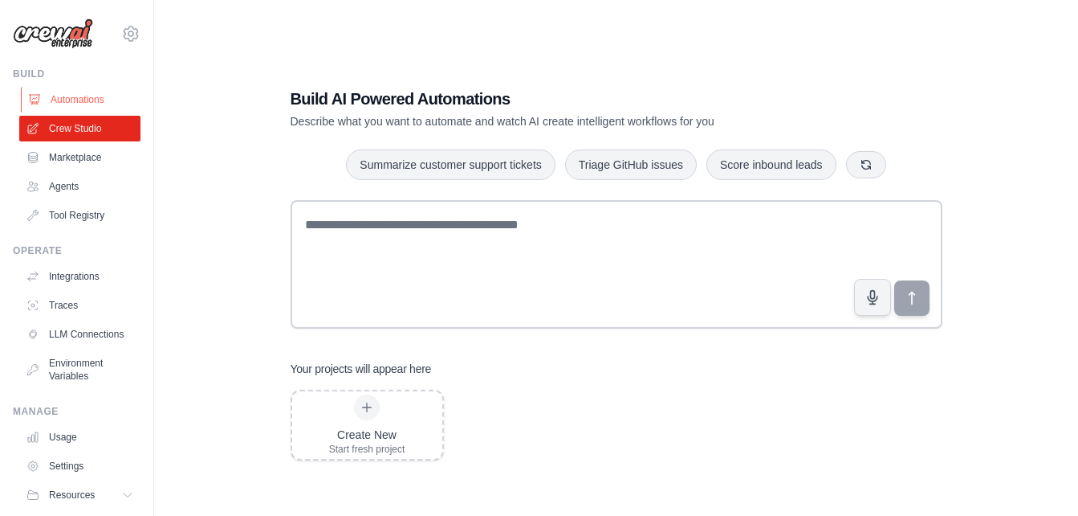
click at [82, 104] on link "Automations" at bounding box center [81, 100] width 121 height 26
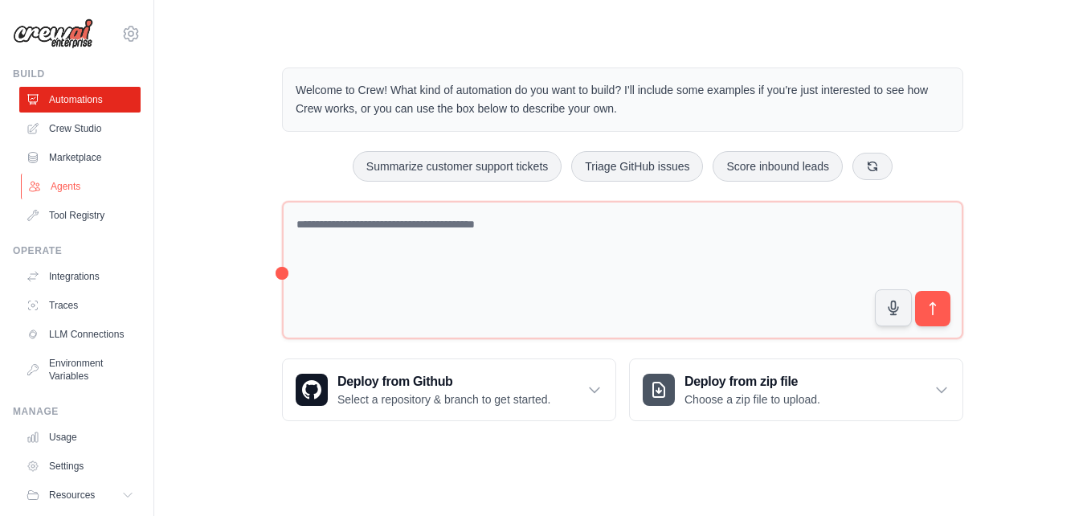
click at [93, 191] on link "Agents" at bounding box center [81, 186] width 121 height 26
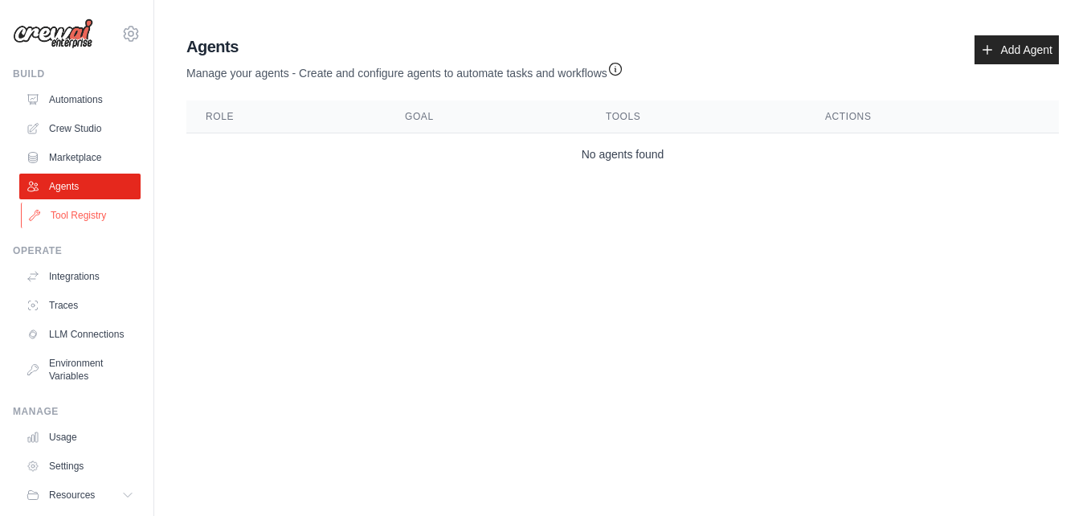
click at [79, 213] on link "Tool Registry" at bounding box center [81, 215] width 121 height 26
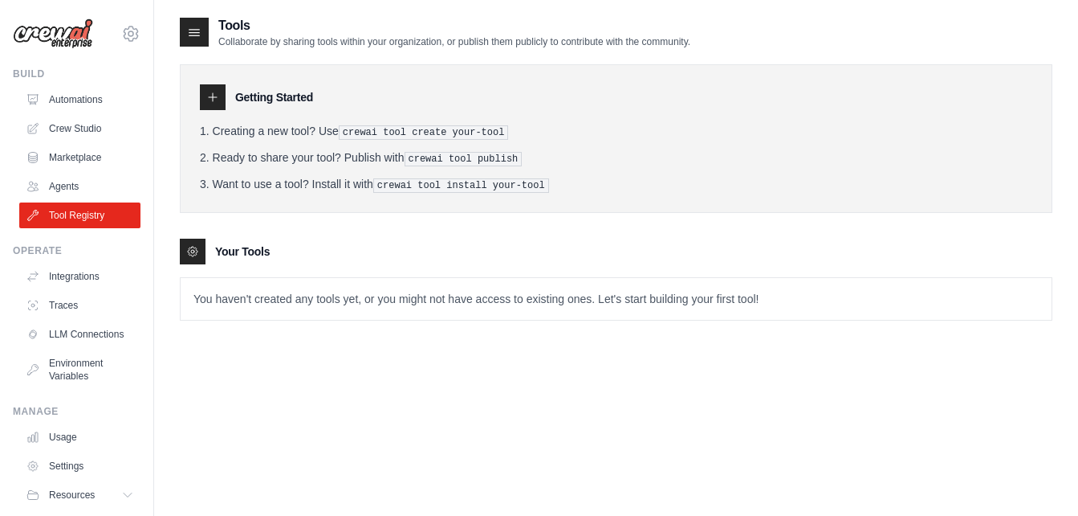
click at [274, 384] on div "Tools Collaborate by sharing tools within your organization, or publish them pu…" at bounding box center [616, 274] width 873 height 516
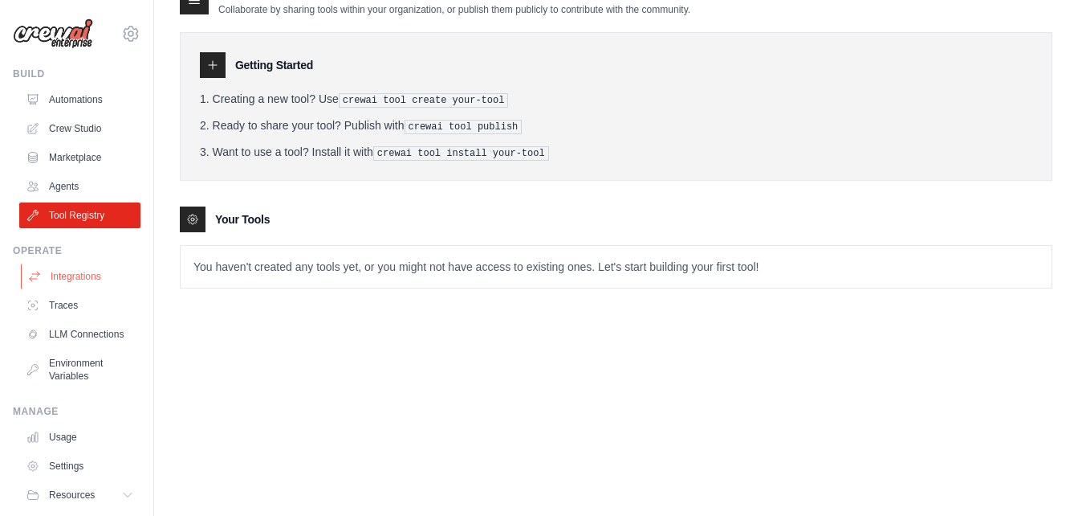
click at [71, 270] on link "Integrations" at bounding box center [81, 276] width 121 height 26
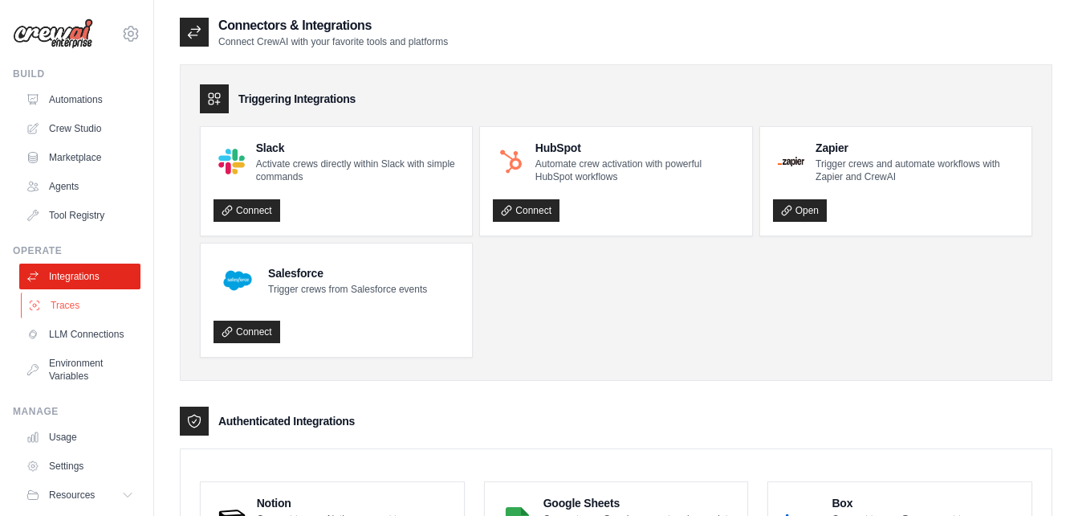
click at [69, 296] on link "Traces" at bounding box center [81, 305] width 121 height 26
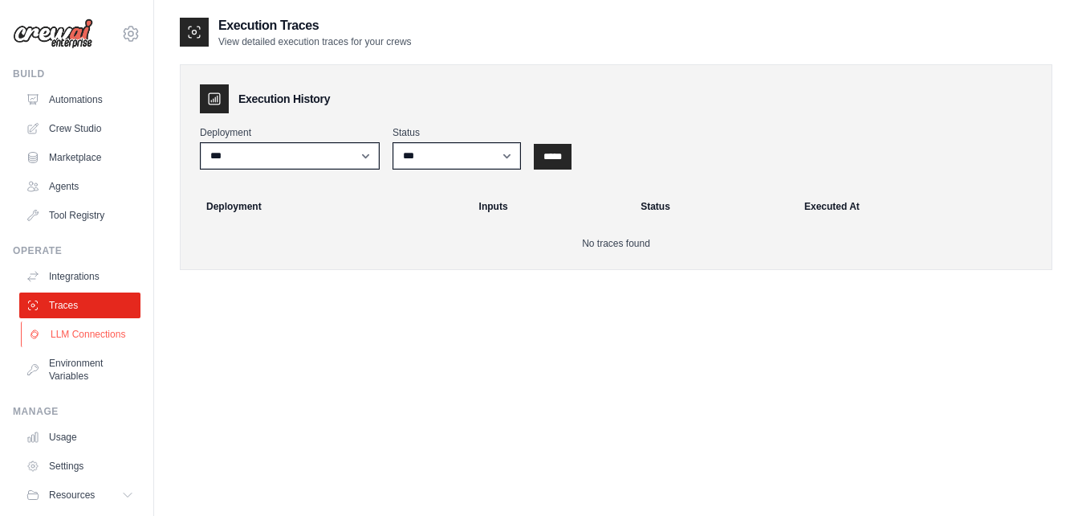
click at [71, 326] on link "LLM Connections" at bounding box center [81, 334] width 121 height 26
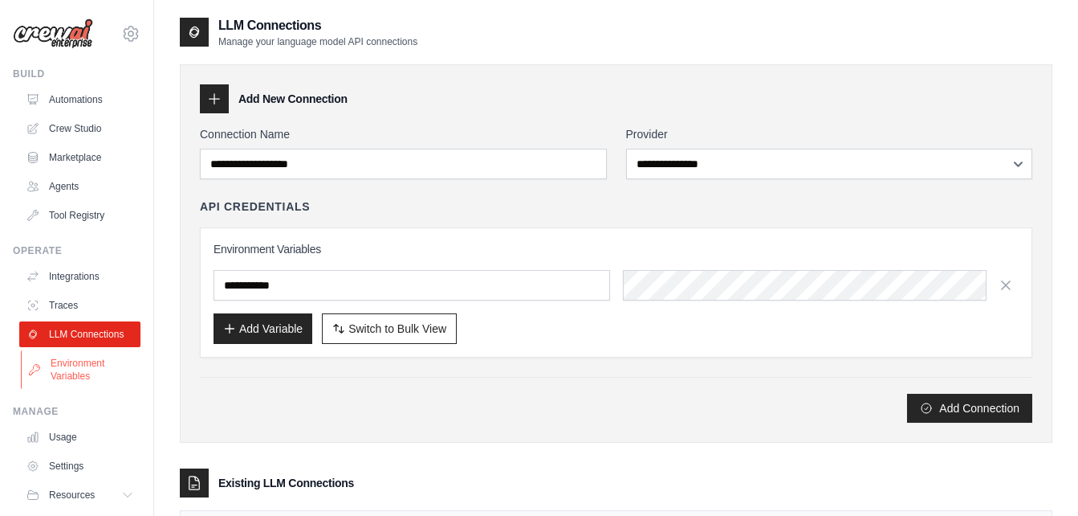
click at [74, 375] on link "Environment Variables" at bounding box center [81, 369] width 121 height 39
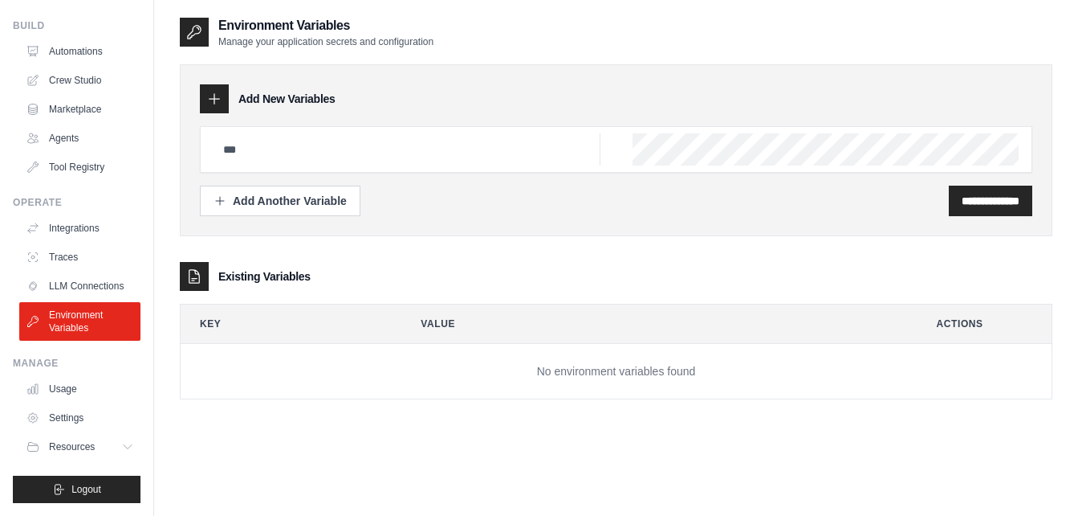
scroll to position [61, 0]
click at [74, 442] on span "Resources" at bounding box center [74, 446] width 46 height 13
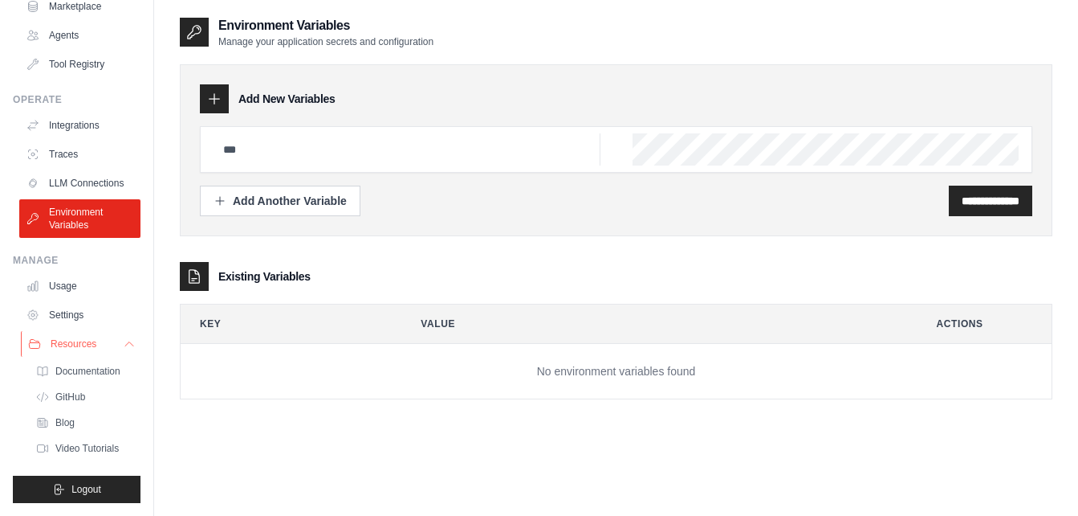
scroll to position [164, 0]
click at [90, 372] on span "Documentation" at bounding box center [89, 371] width 65 height 13
click at [662, 18] on div "Environment Variables Manage your application secrets and configuration" at bounding box center [616, 32] width 873 height 32
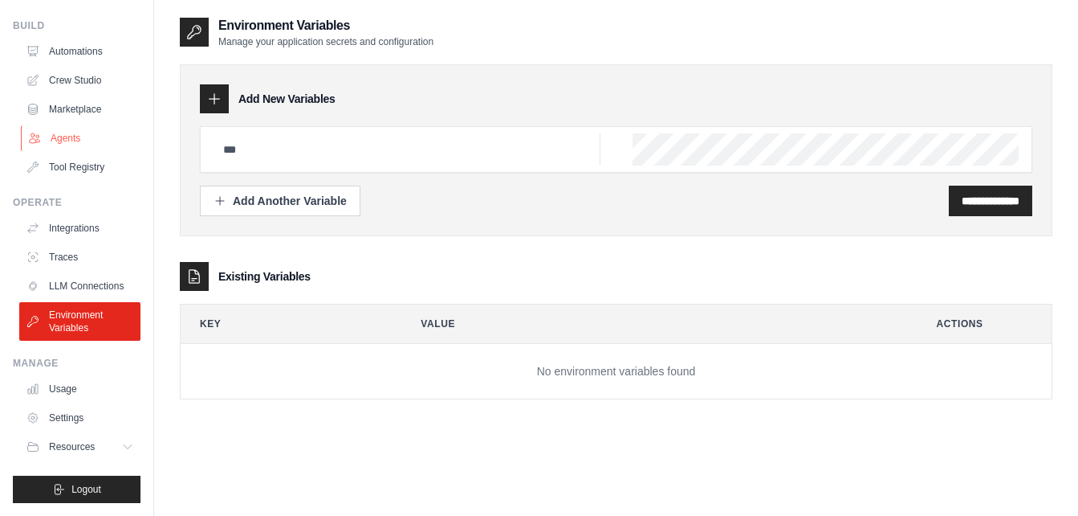
click at [78, 125] on link "Agents" at bounding box center [81, 138] width 121 height 26
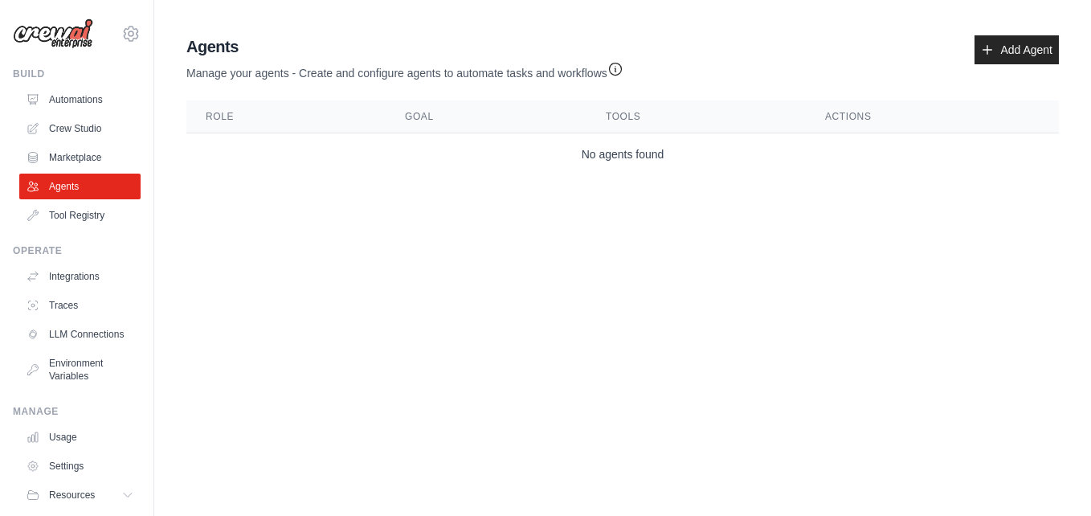
click at [400, 198] on main "Agent Usage Guide To use an agent in your CrewAI project, you can initialize it…" at bounding box center [622, 108] width 936 height 217
click at [1005, 59] on link "Add Agent" at bounding box center [1016, 49] width 84 height 29
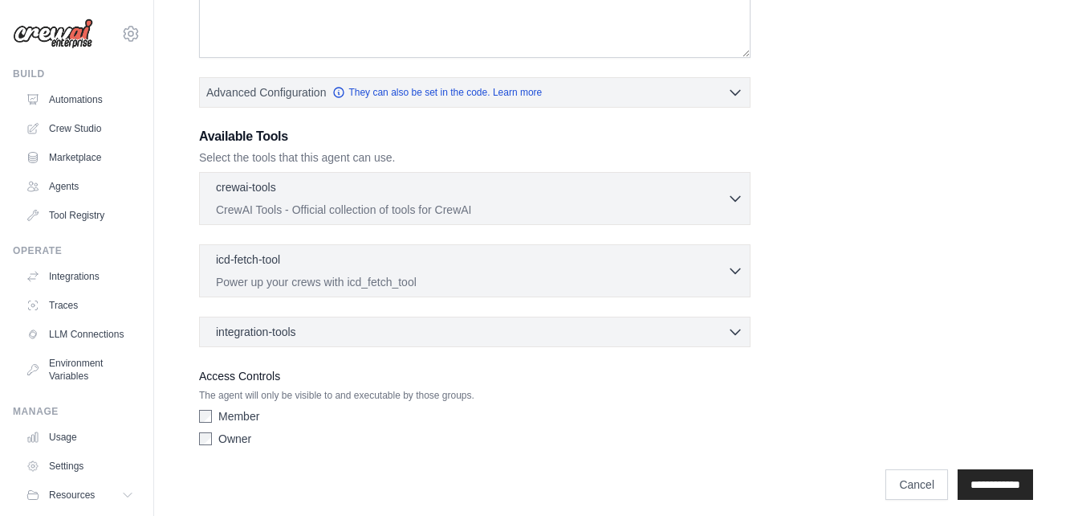
scroll to position [346, 0]
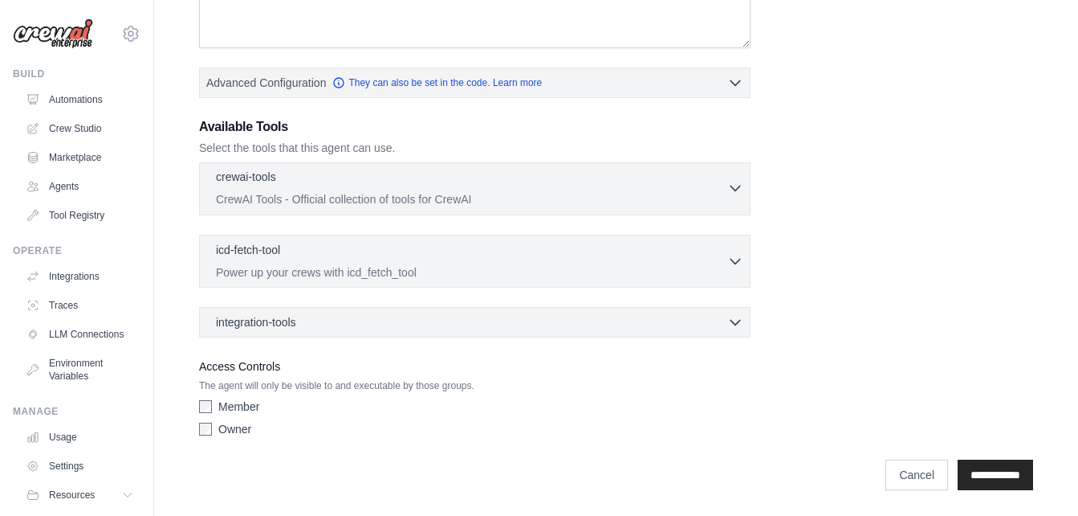
click at [730, 186] on icon "button" at bounding box center [736, 188] width 16 height 16
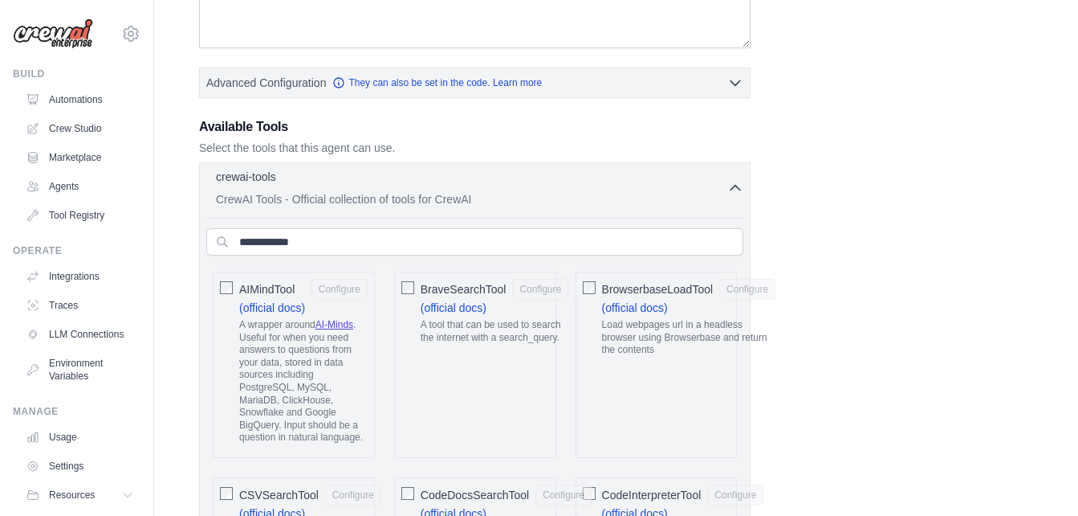
click at [730, 186] on icon "button" at bounding box center [736, 188] width 16 height 16
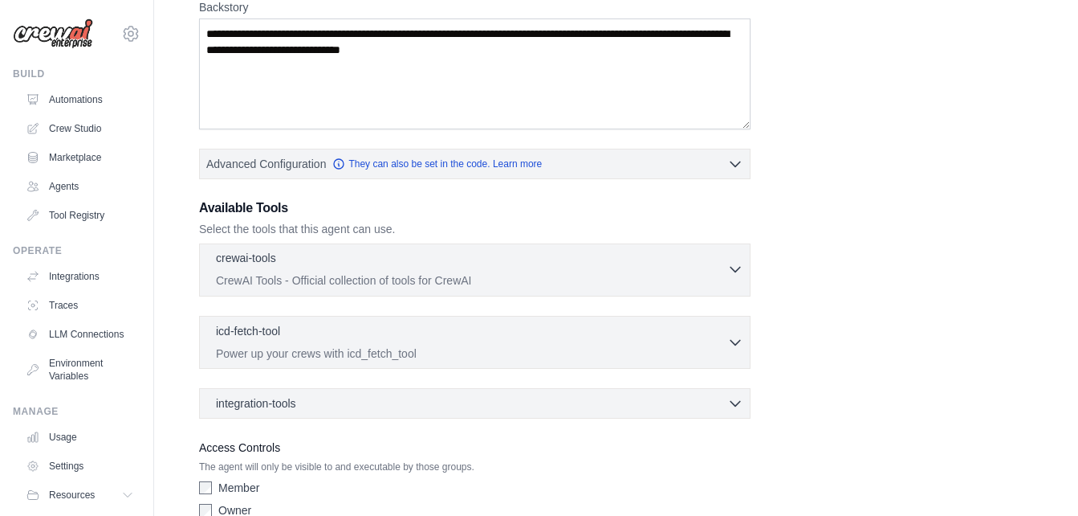
scroll to position [269, 0]
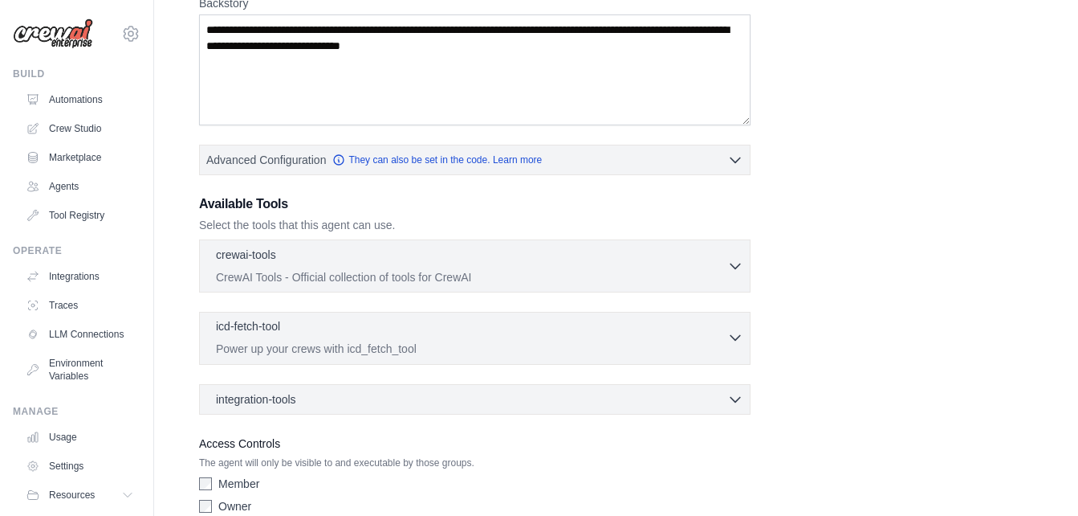
click at [532, 334] on div "icd-fetch-tool 0 selected" at bounding box center [472, 327] width 512 height 19
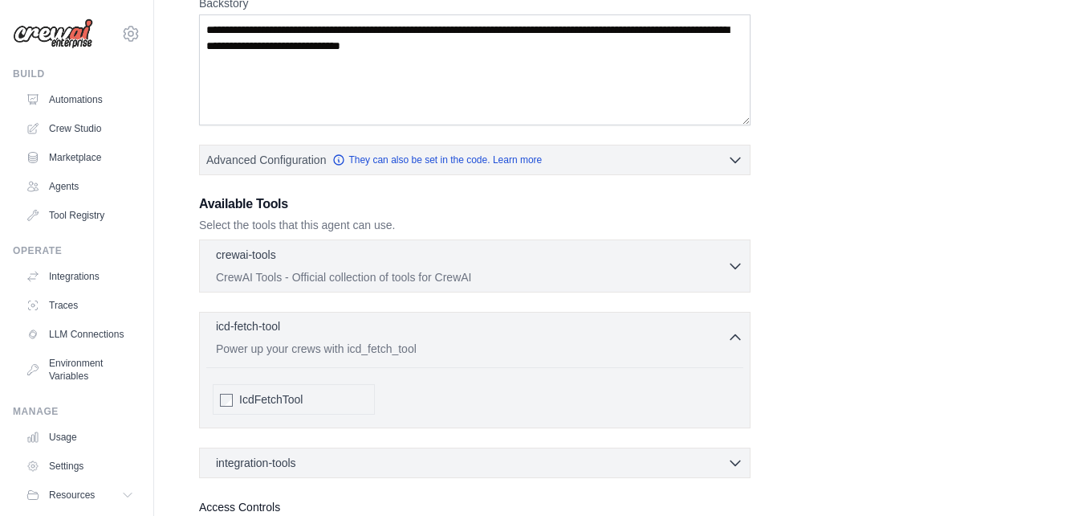
click at [532, 335] on div "icd-fetch-tool 0 selected" at bounding box center [472, 327] width 512 height 19
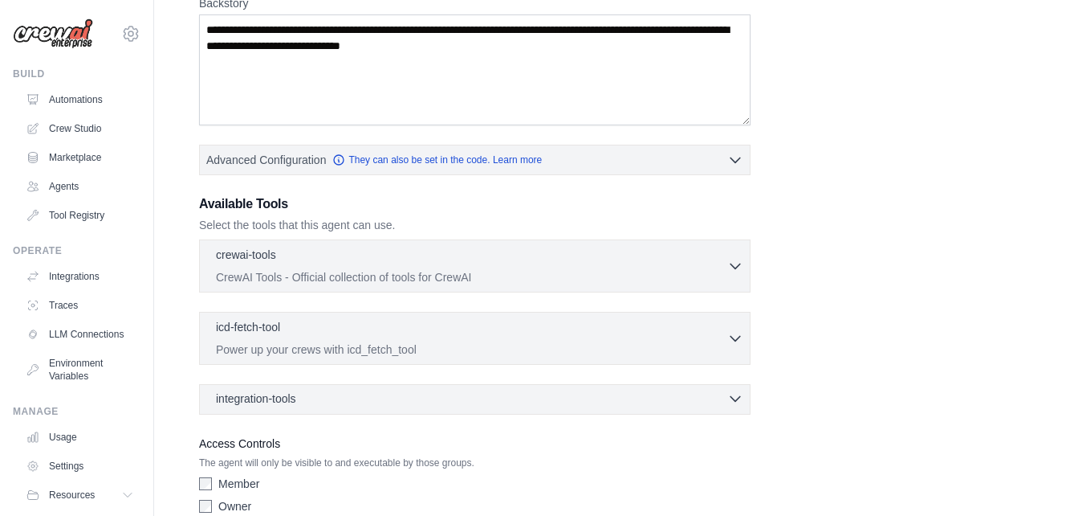
click at [475, 397] on div "integration-tools 0 selected" at bounding box center [480, 398] width 528 height 16
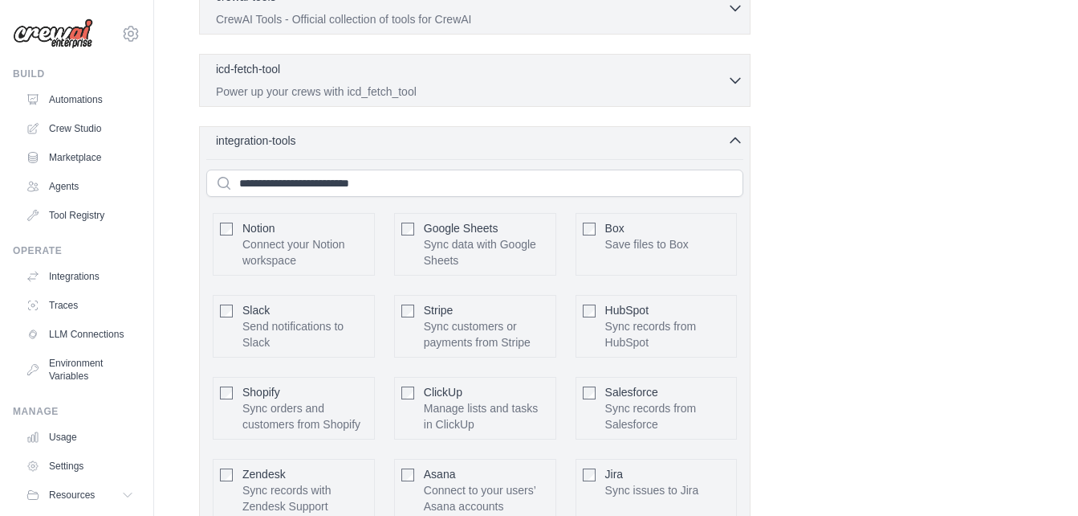
scroll to position [406, 0]
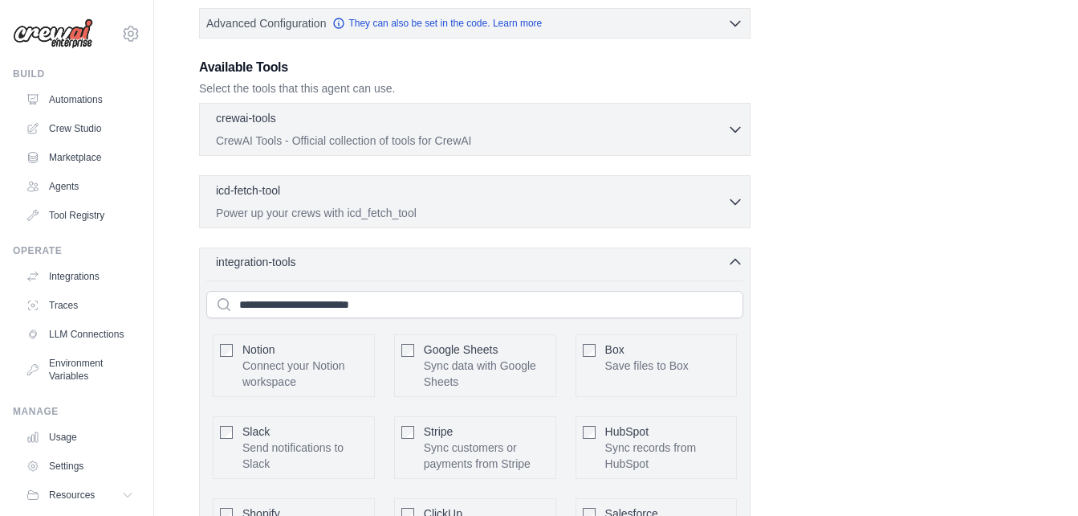
click at [540, 256] on div "integration-tools 0 selected" at bounding box center [480, 262] width 528 height 16
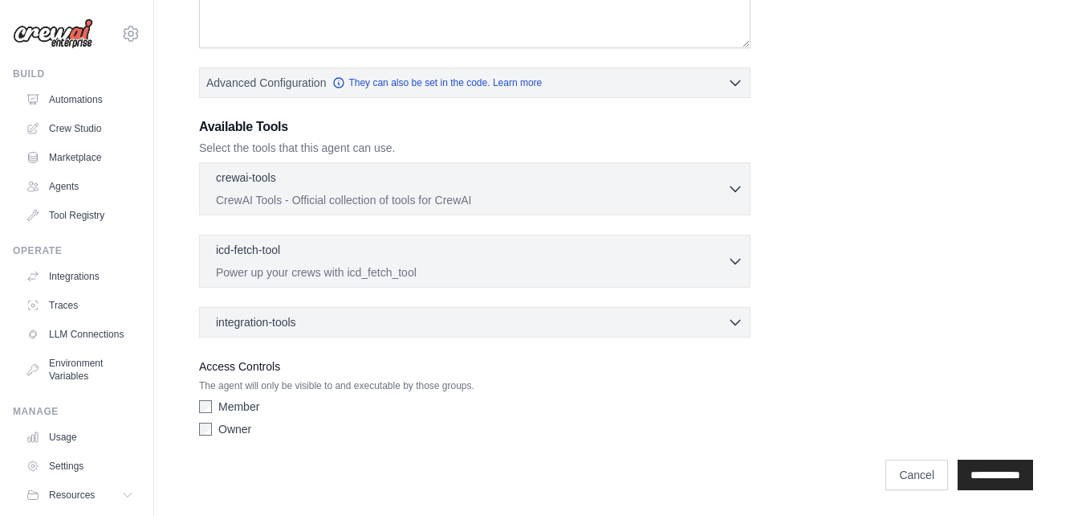
scroll to position [245, 0]
